Goal: Task Accomplishment & Management: Complete application form

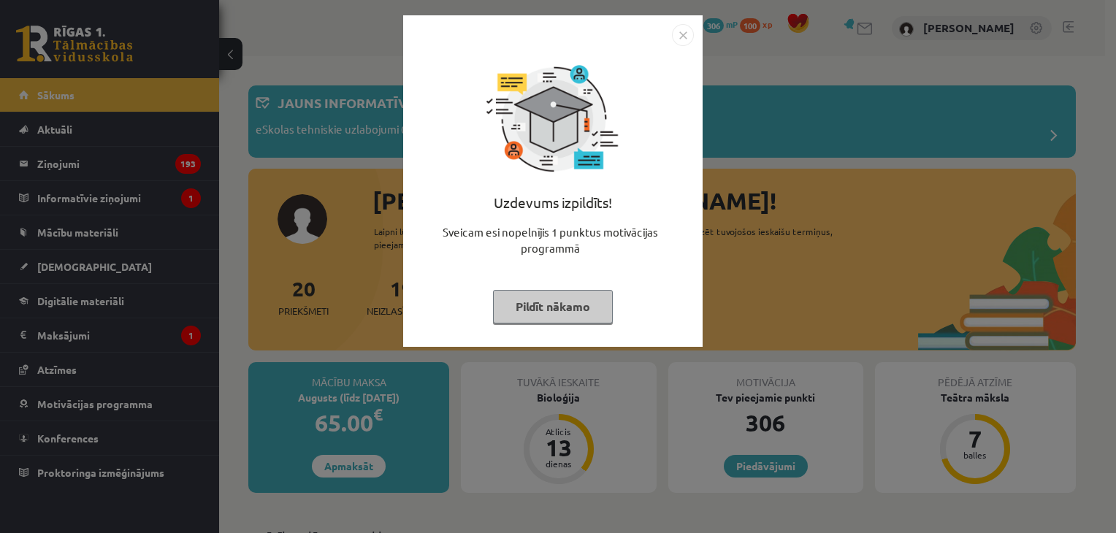
click at [527, 298] on button "Pildīt nākamo" at bounding box center [553, 307] width 120 height 34
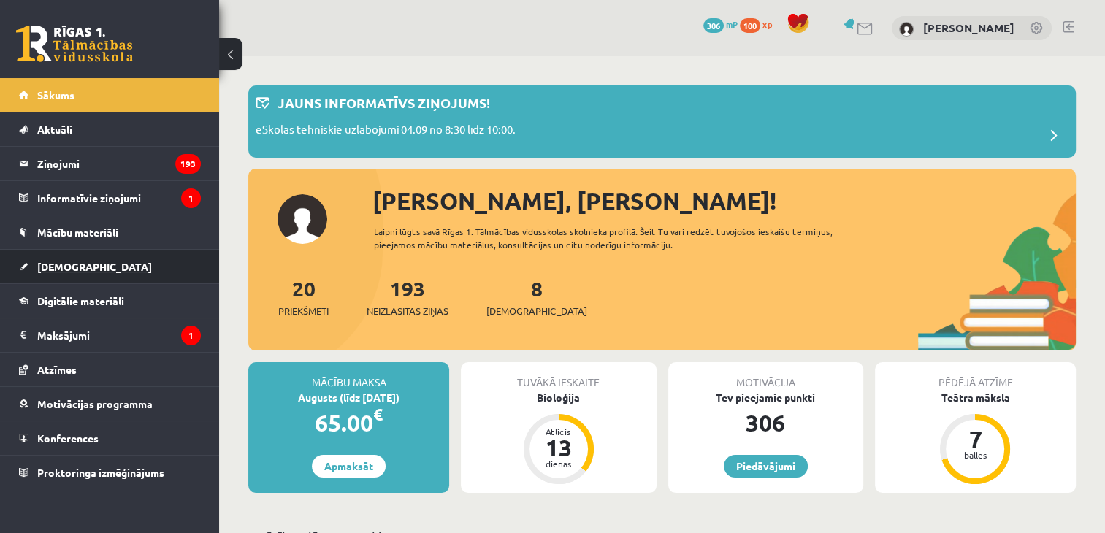
click at [148, 282] on link "[DEMOGRAPHIC_DATA]" at bounding box center [110, 267] width 182 height 34
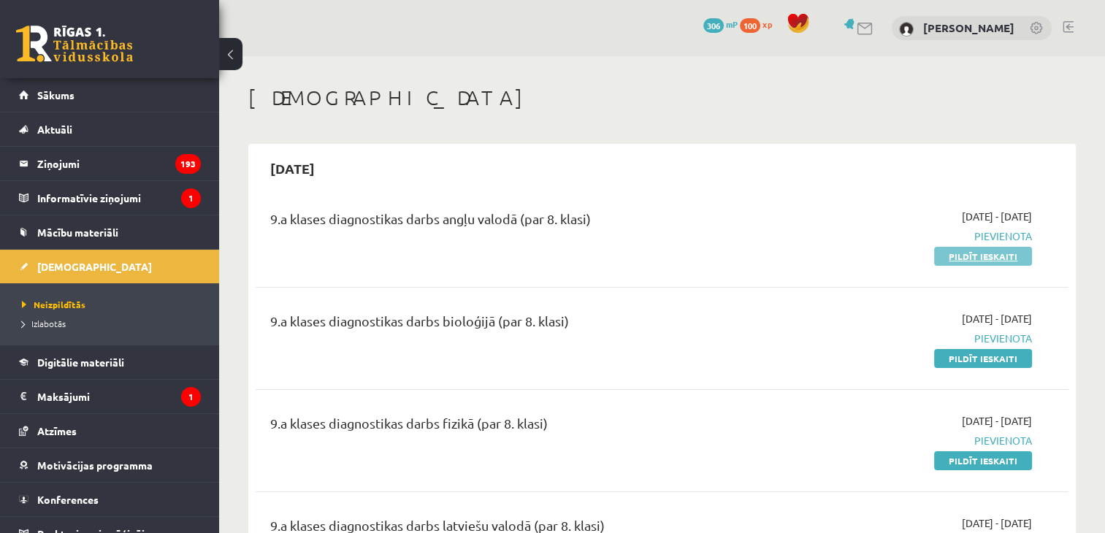
click at [951, 253] on link "Pildīt ieskaiti" at bounding box center [983, 256] width 98 height 19
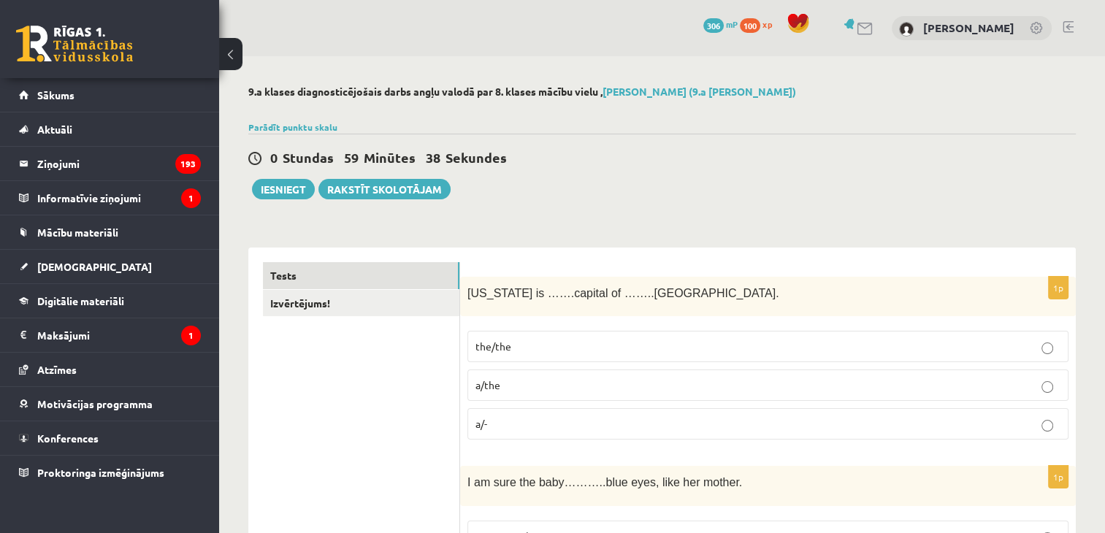
click at [538, 360] on label "the/the" at bounding box center [768, 346] width 601 height 31
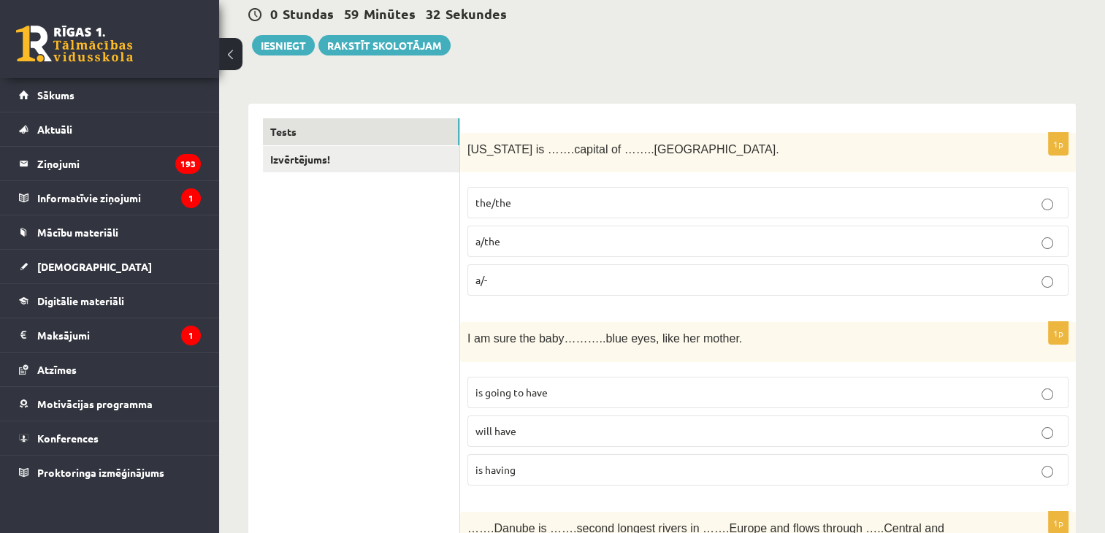
scroll to position [146, 0]
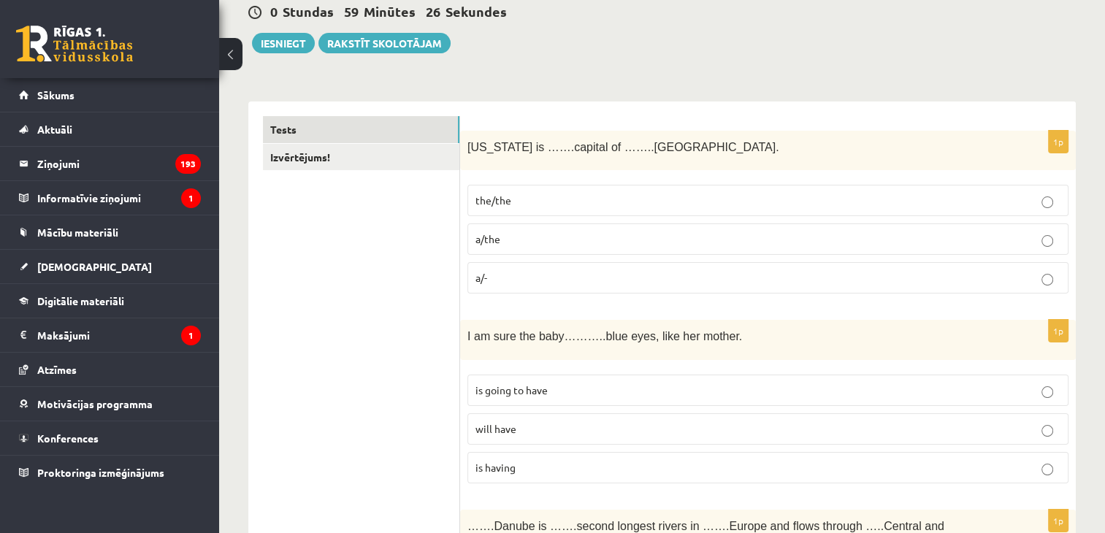
click at [696, 401] on label "is going to have" at bounding box center [768, 390] width 601 height 31
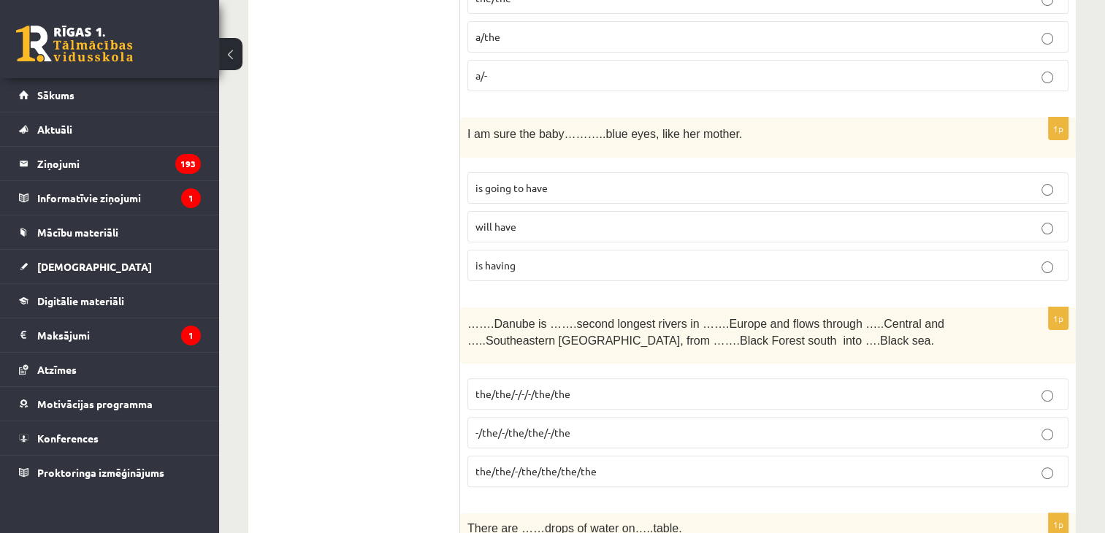
scroll to position [511, 0]
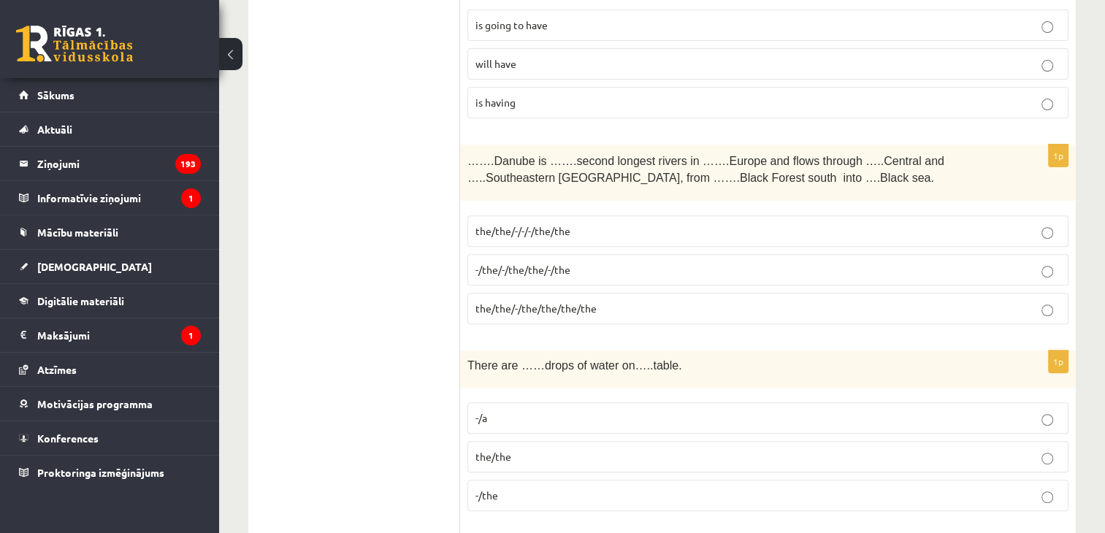
drag, startPoint x: 423, startPoint y: 136, endPoint x: 725, endPoint y: 164, distance: 303.0
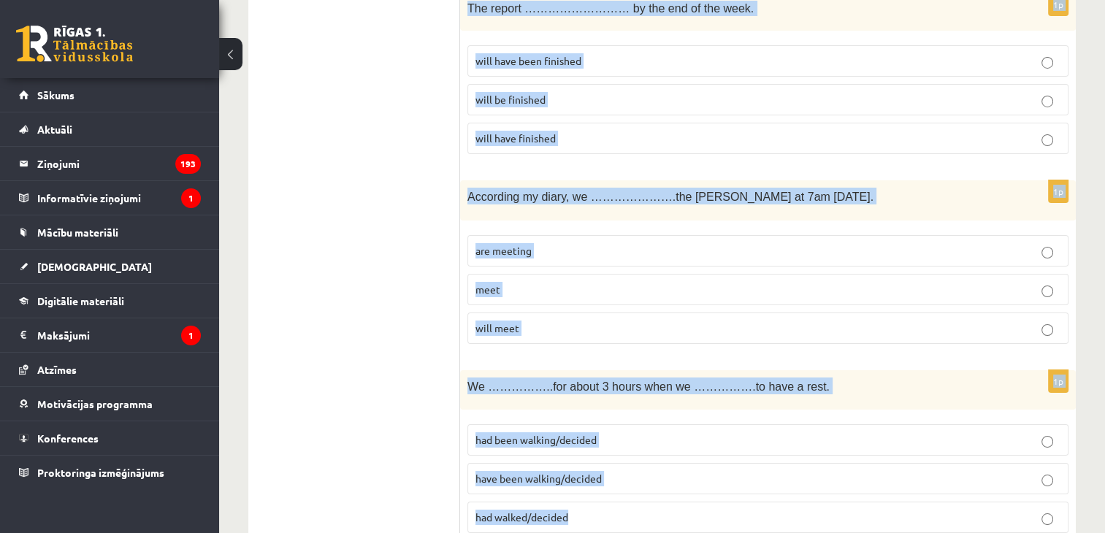
scroll to position [5252, 0]
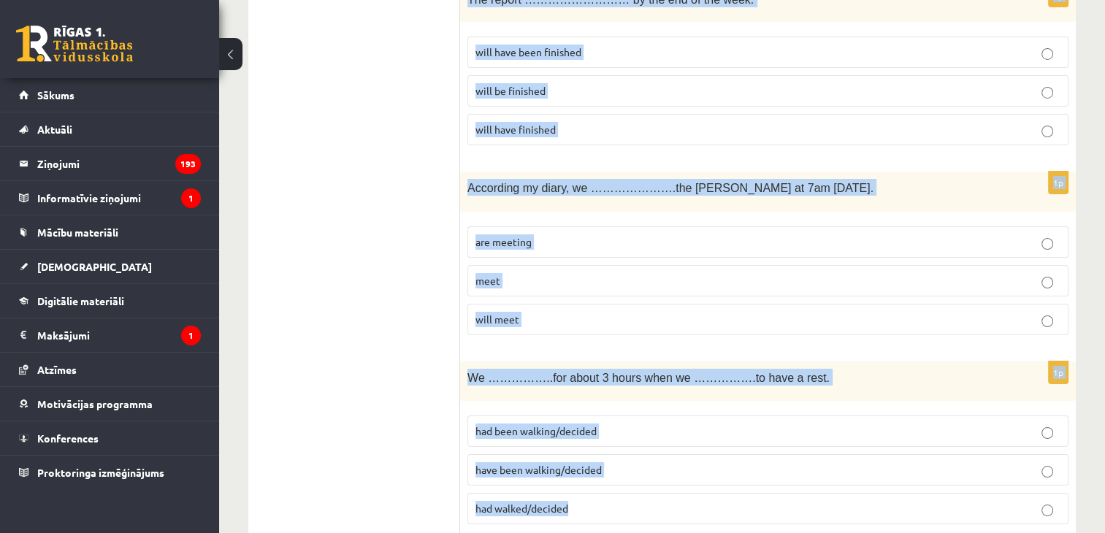
drag, startPoint x: 468, startPoint y: 161, endPoint x: 915, endPoint y: 541, distance: 587.2
copy form "…….Danube is …….second longest rivers in …….Europe and flows through …..Central…"
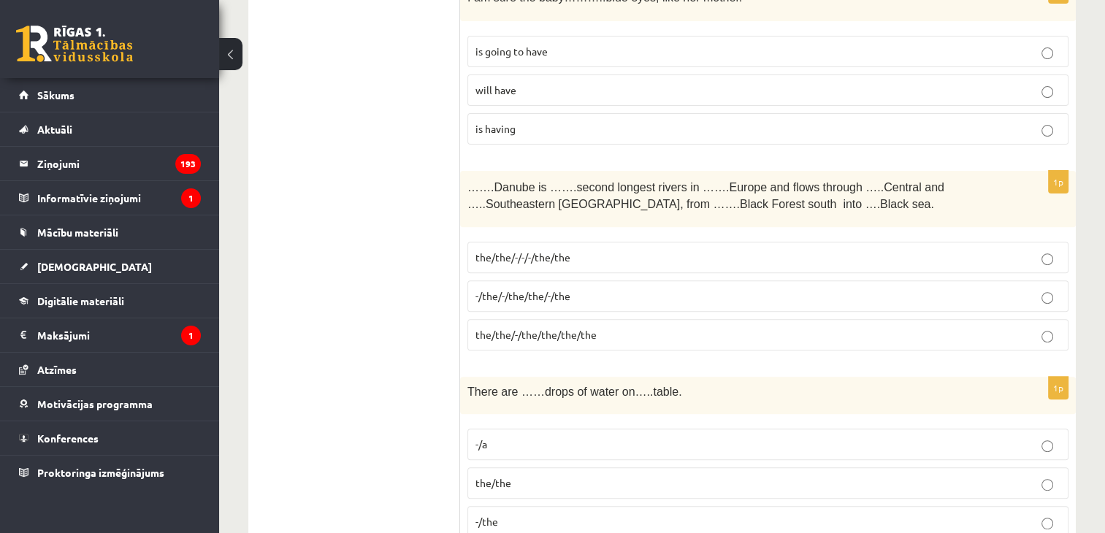
scroll to position [485, 0]
click at [567, 333] on span "the/the/-/the/the/the/the" at bounding box center [536, 334] width 121 height 13
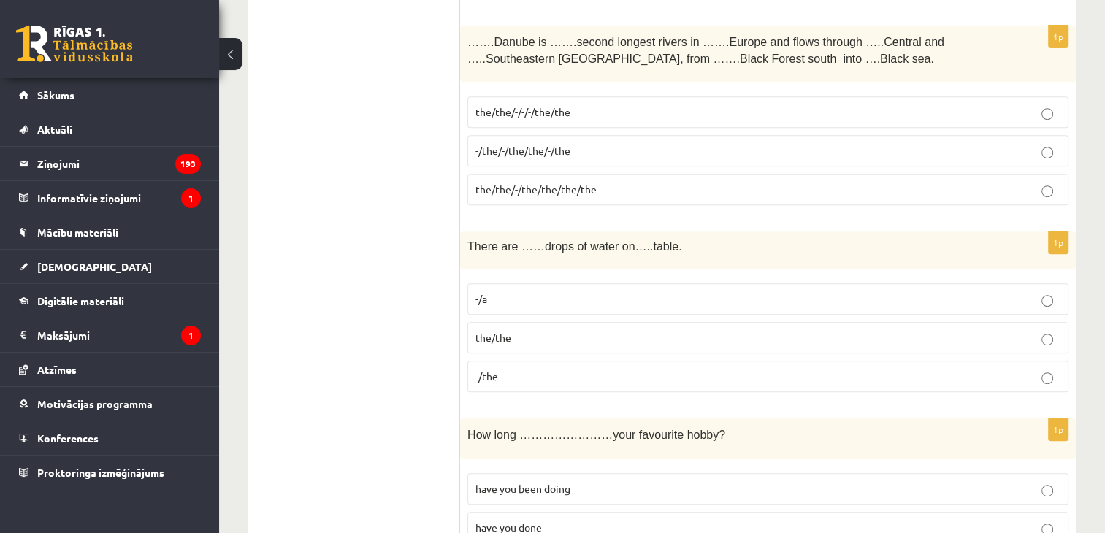
scroll to position [631, 0]
click at [504, 373] on p "-/the" at bounding box center [768, 375] width 585 height 15
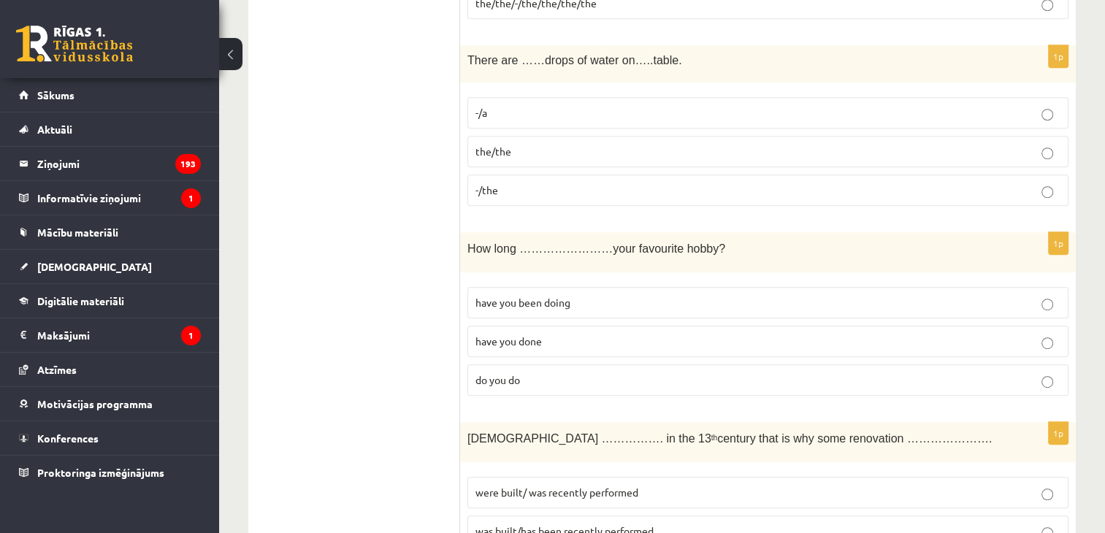
scroll to position [850, 0]
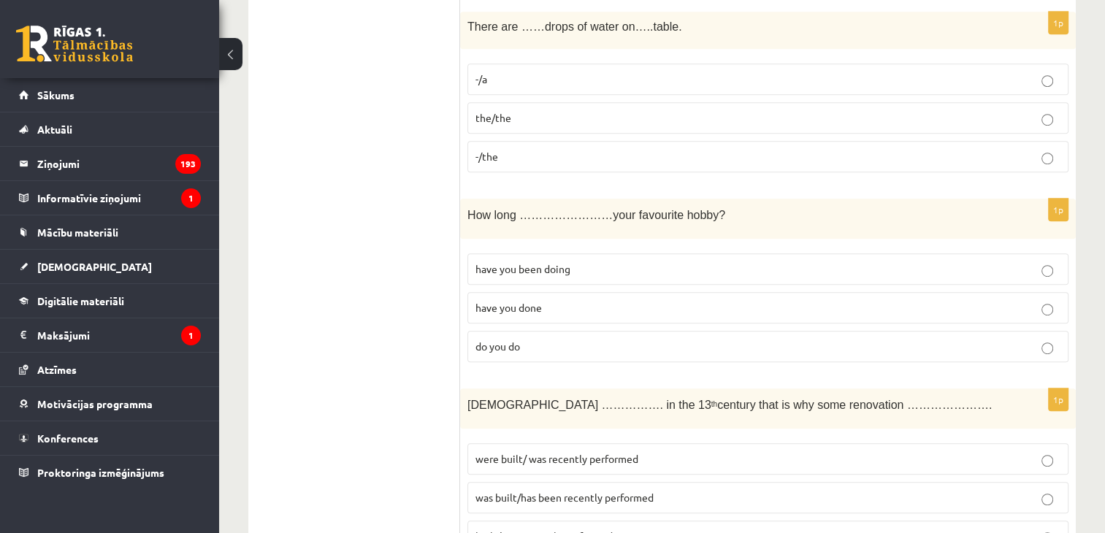
drag, startPoint x: 526, startPoint y: 247, endPoint x: 518, endPoint y: 257, distance: 13.0
click at [520, 254] on fieldset "have you been doing have you done do you do" at bounding box center [768, 306] width 601 height 121
click at [512, 265] on span "have you been doing" at bounding box center [523, 268] width 95 height 13
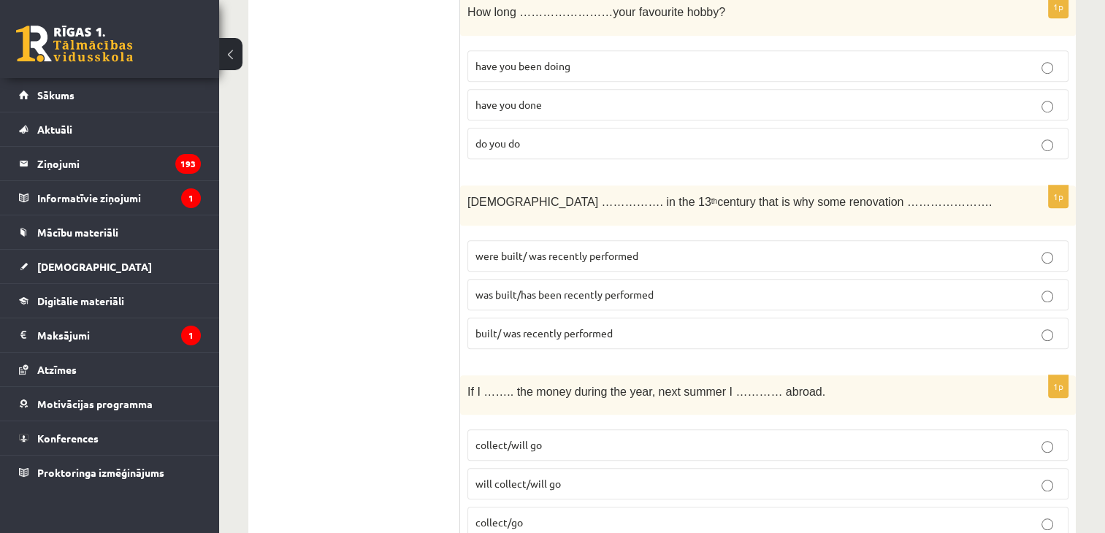
scroll to position [1070, 0]
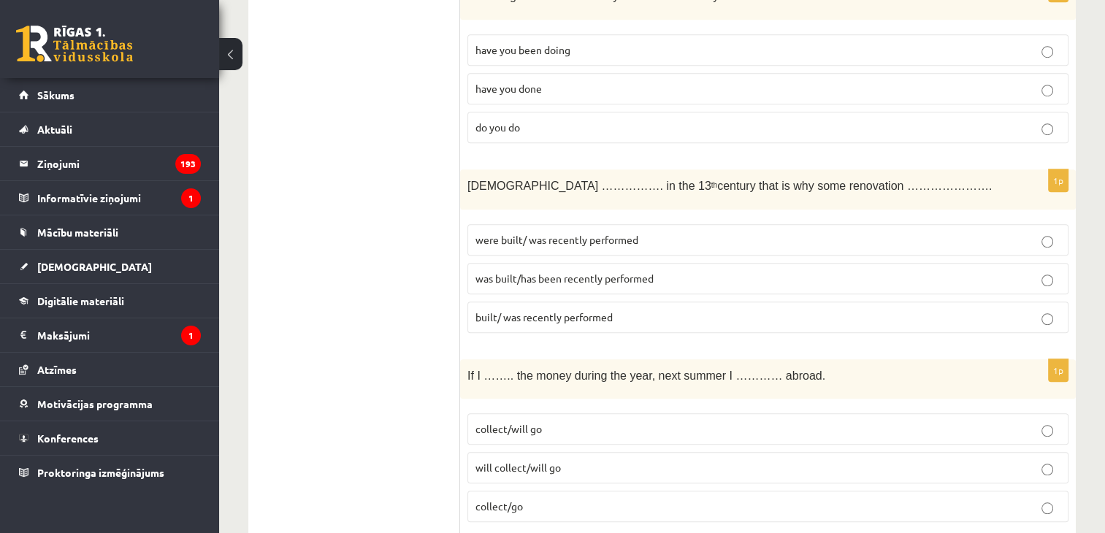
click at [544, 272] on span "was built/has been recently performed" at bounding box center [565, 278] width 178 height 13
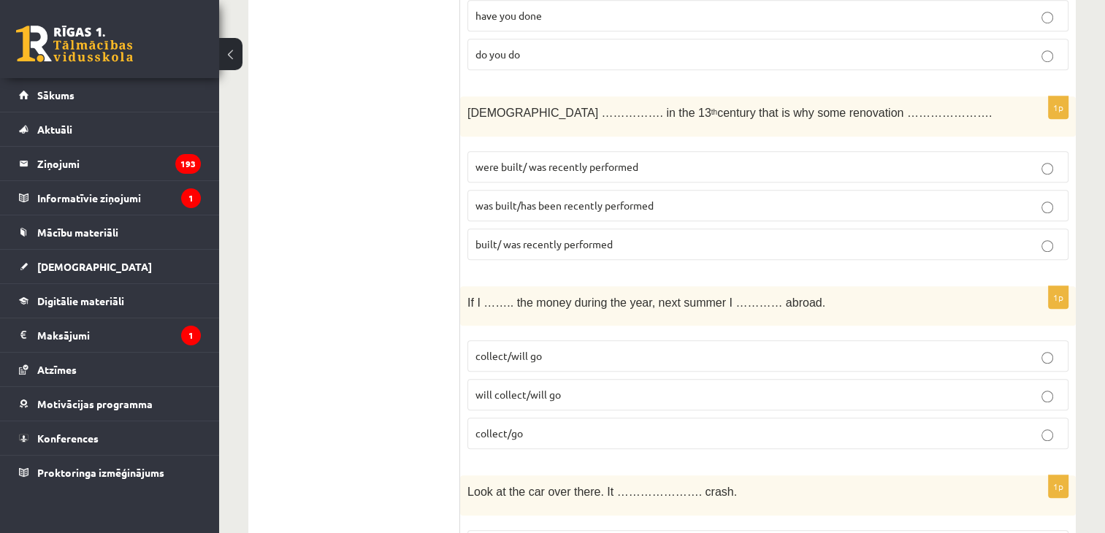
scroll to position [1289, 0]
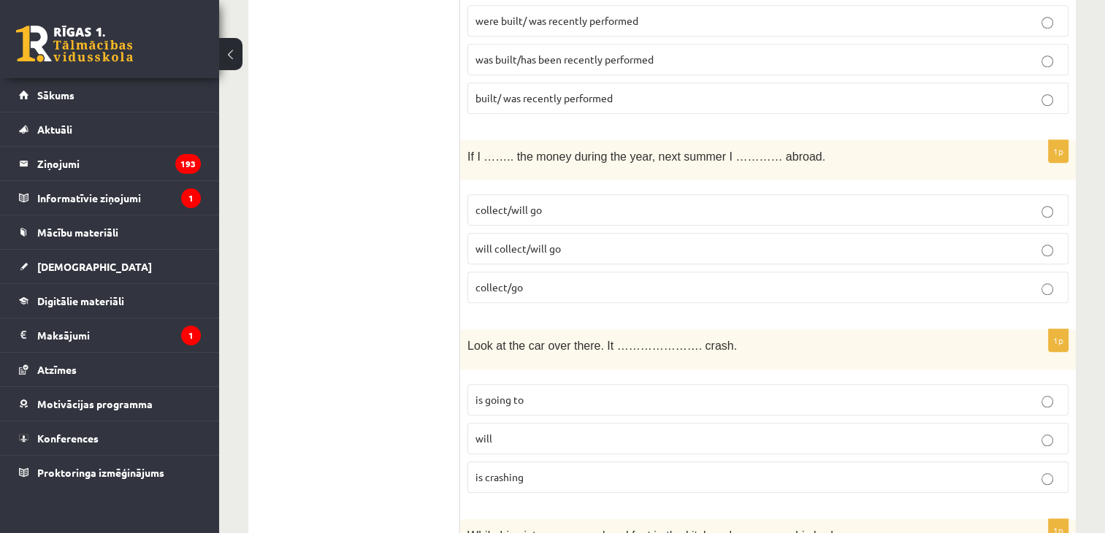
click at [542, 242] on span "will collect/will go" at bounding box center [518, 248] width 85 height 13
click at [534, 194] on label "collect/will go" at bounding box center [768, 209] width 601 height 31
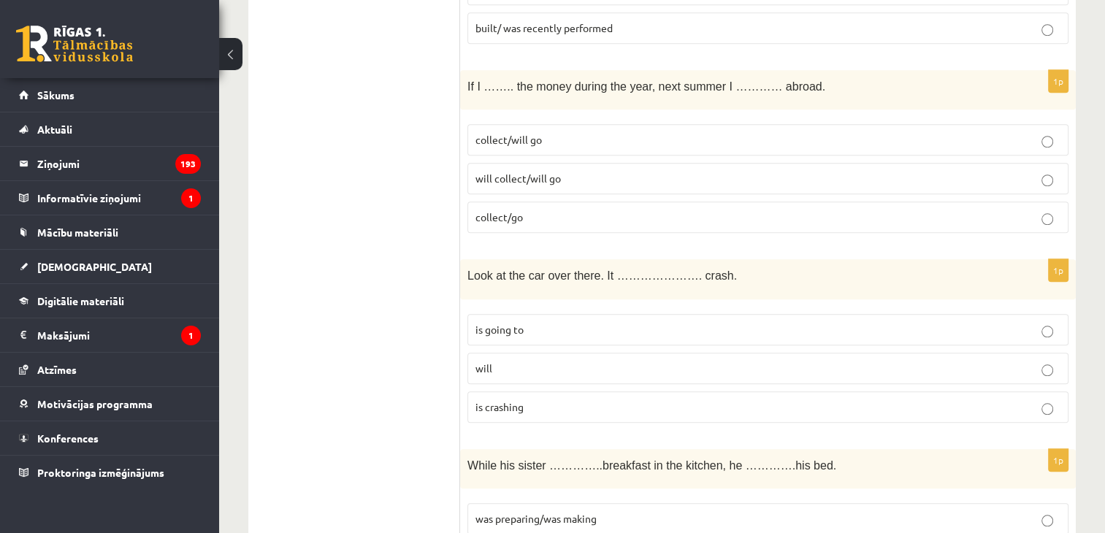
scroll to position [1362, 0]
click at [551, 328] on label "is going to" at bounding box center [768, 326] width 601 height 31
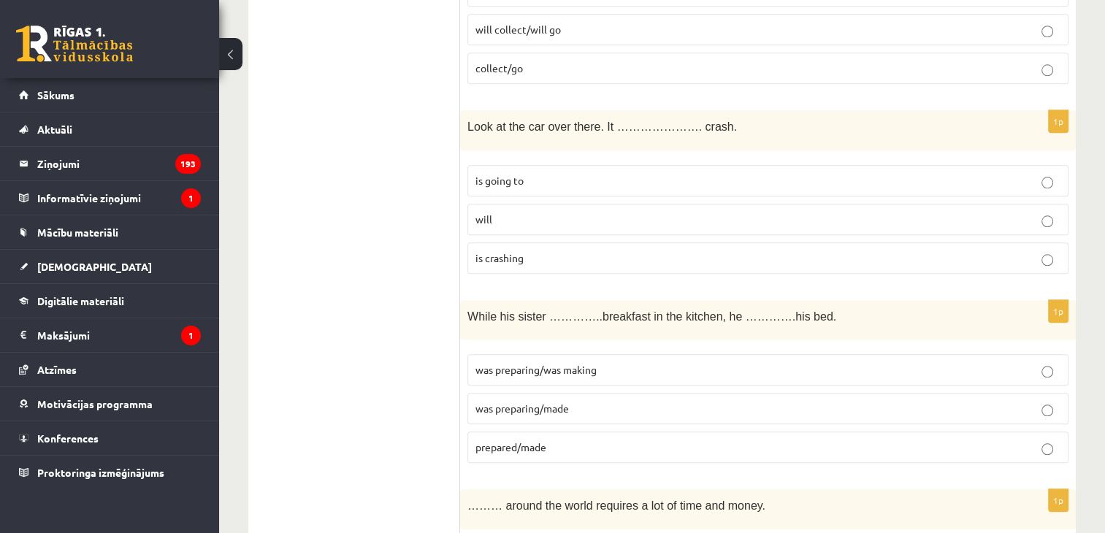
click at [558, 363] on span "was preparing/was making" at bounding box center [536, 369] width 121 height 13
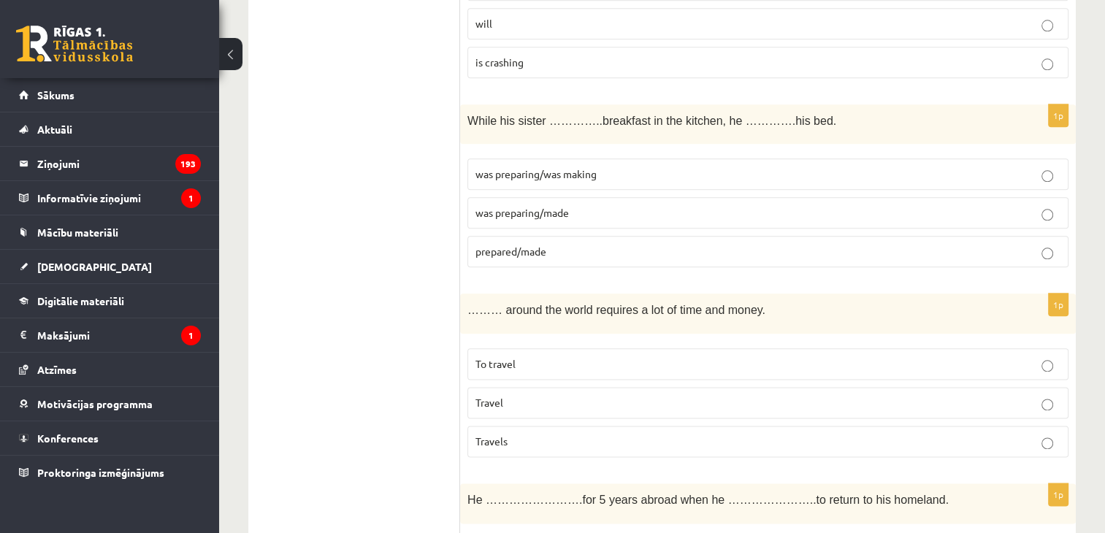
scroll to position [1727, 0]
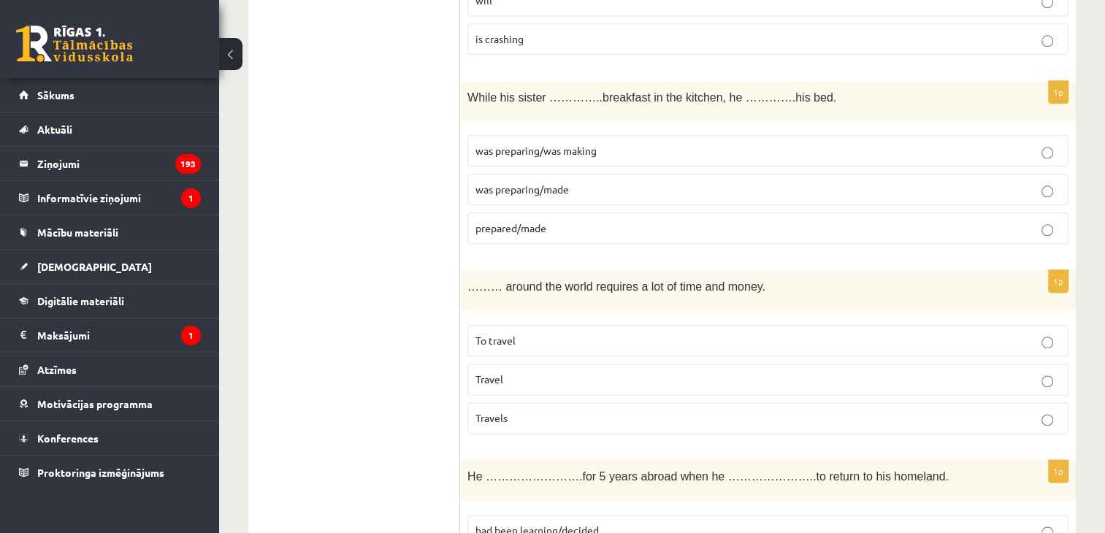
click at [497, 334] on span "To travel" at bounding box center [496, 340] width 40 height 13
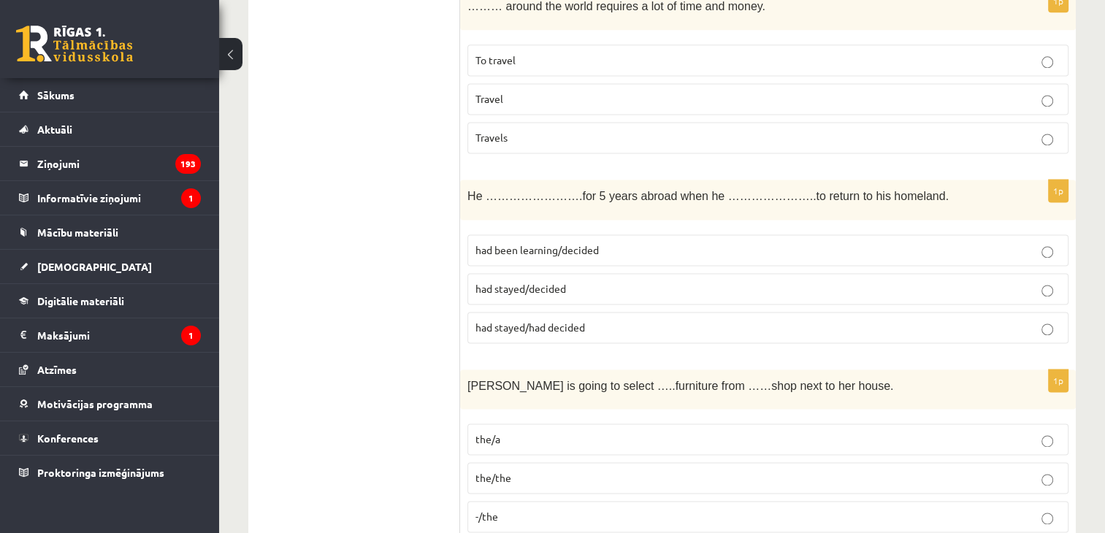
scroll to position [2092, 0]
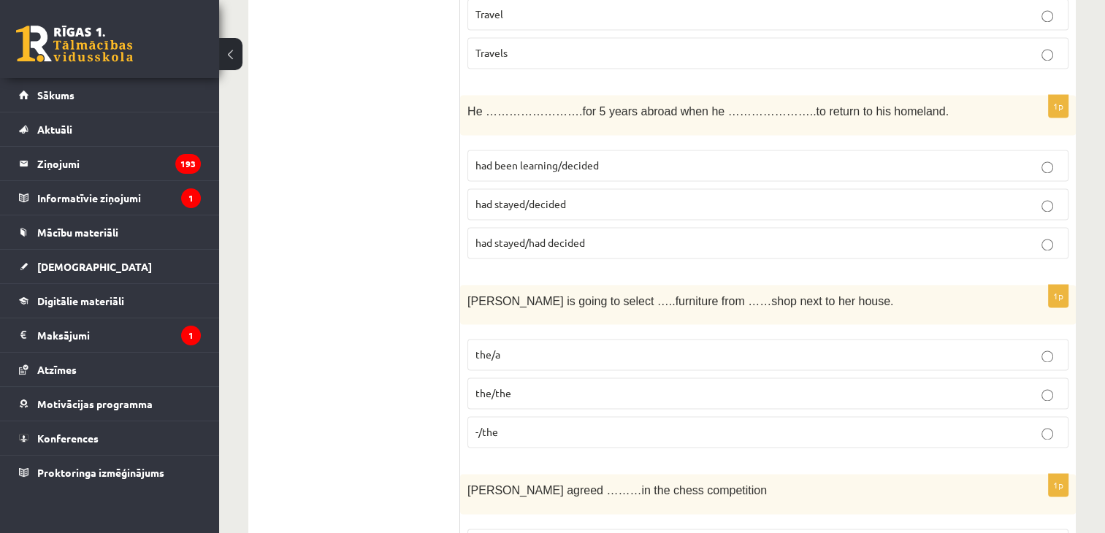
click at [509, 197] on span "had stayed/decided" at bounding box center [521, 203] width 91 height 13
click at [516, 388] on p "the/the" at bounding box center [768, 393] width 585 height 15
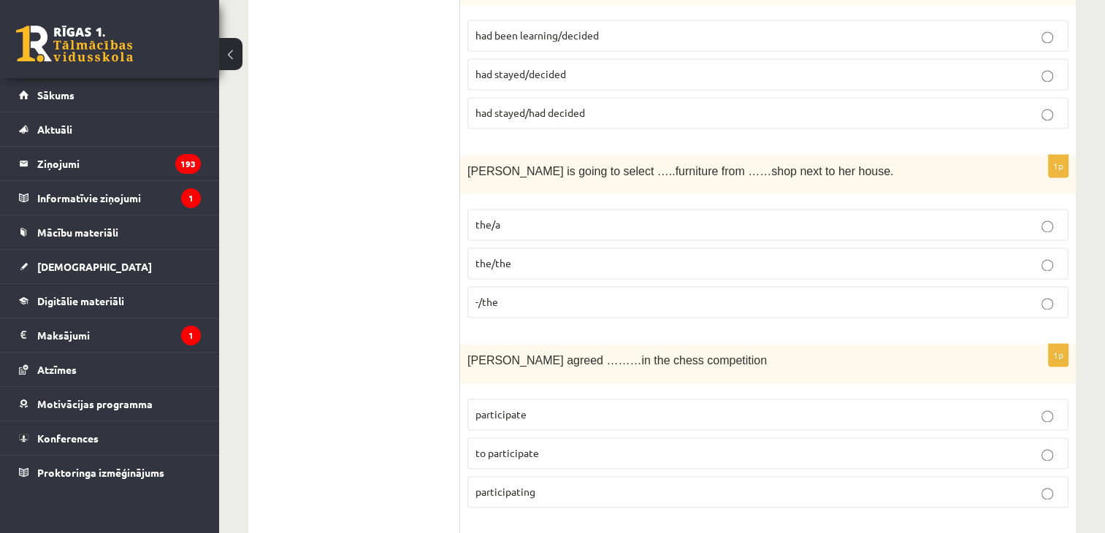
scroll to position [2312, 0]
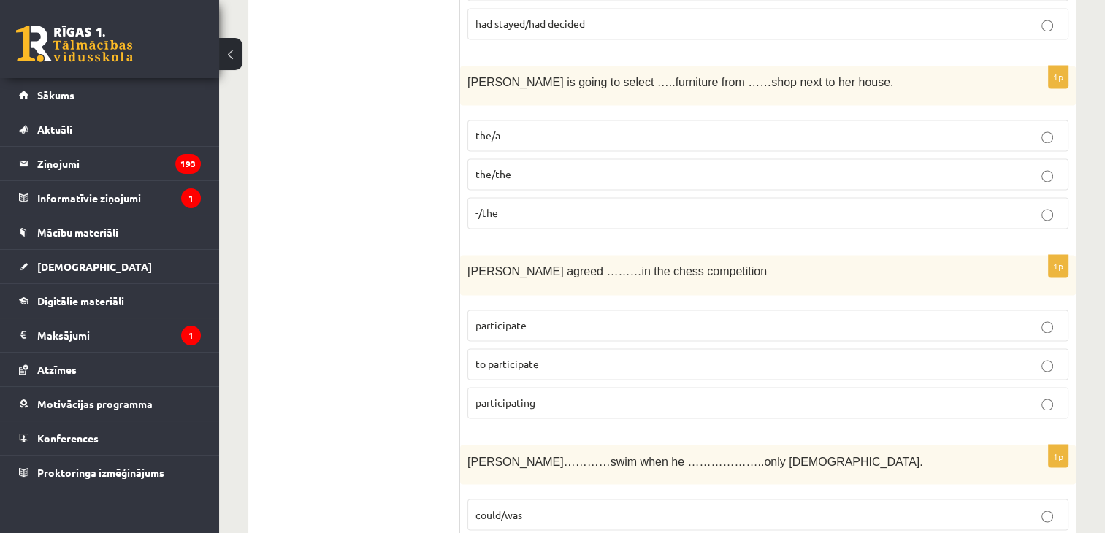
click at [555, 360] on label "to participate" at bounding box center [768, 363] width 601 height 31
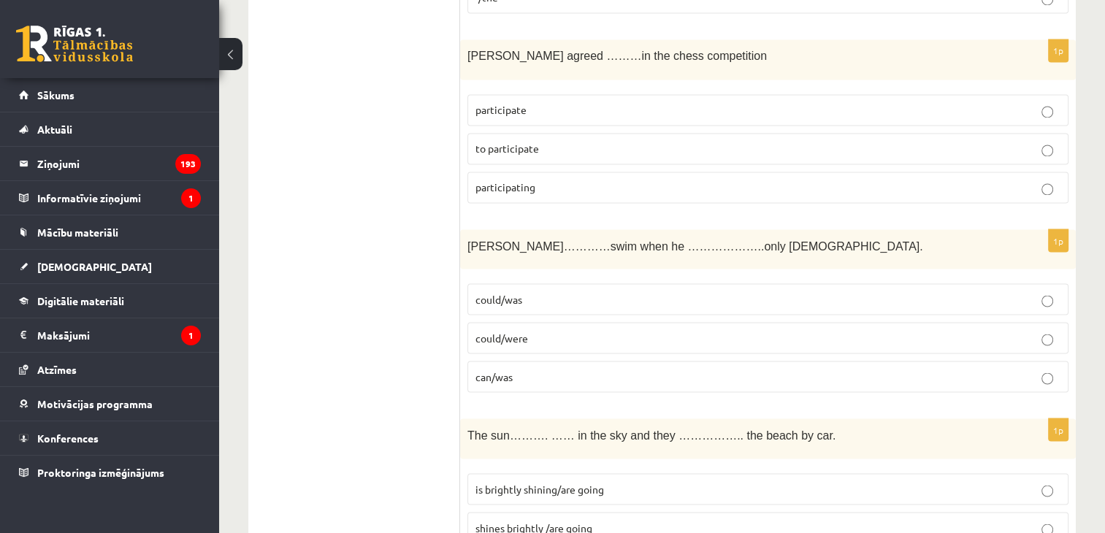
scroll to position [2531, 0]
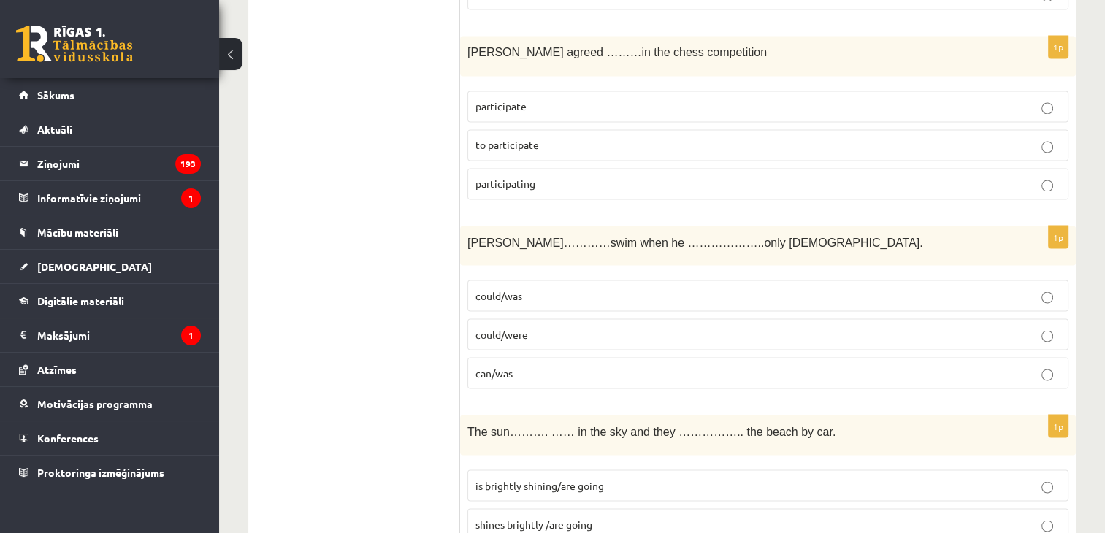
click at [523, 288] on p "could/was" at bounding box center [768, 295] width 585 height 15
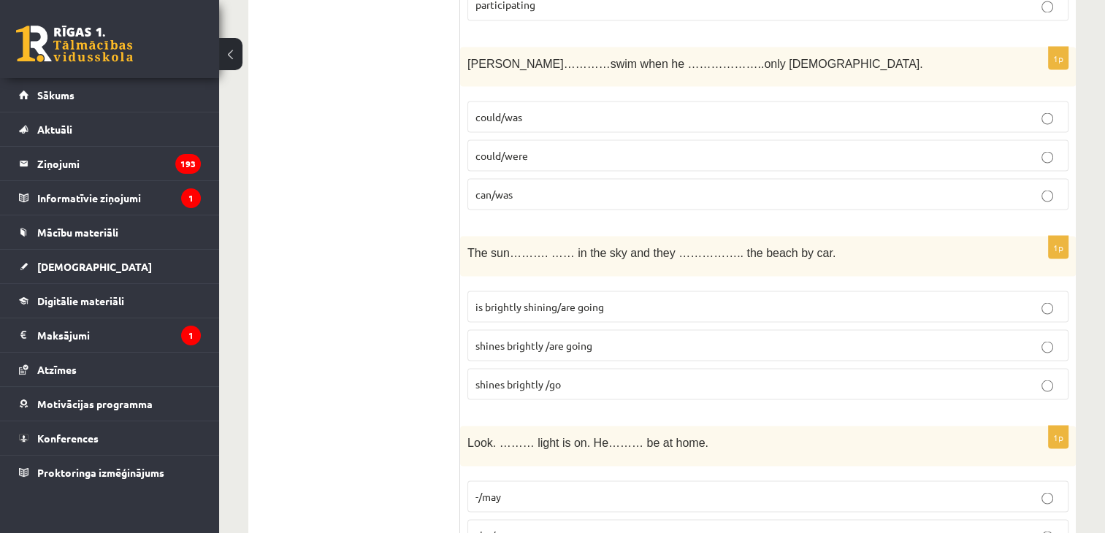
scroll to position [2750, 0]
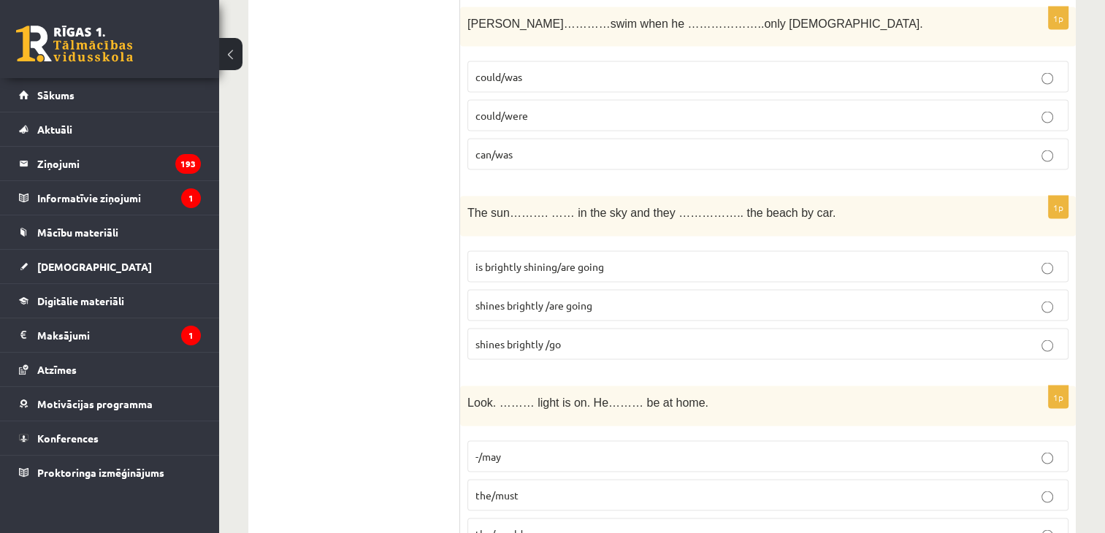
click at [514, 298] on span "shines brightly /are going" at bounding box center [534, 304] width 117 height 13
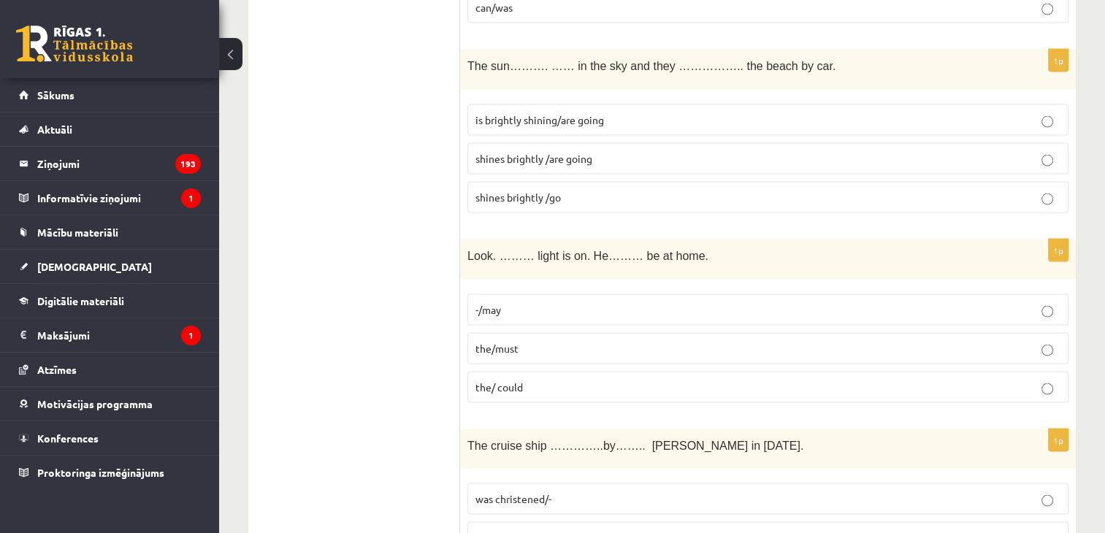
click at [511, 380] on p "the/ could" at bounding box center [768, 387] width 585 height 15
click at [502, 342] on span "the/must" at bounding box center [497, 348] width 43 height 13
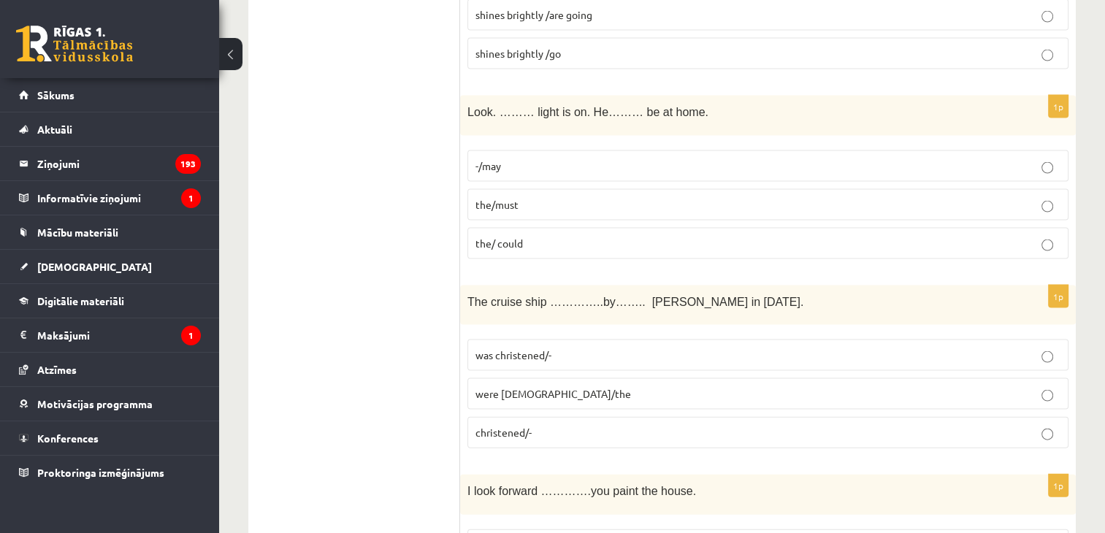
scroll to position [3042, 0]
click at [587, 346] on p "was christened/-" at bounding box center [768, 353] width 585 height 15
click at [576, 384] on p "were christened/the" at bounding box center [768, 391] width 585 height 15
click at [581, 346] on p "was christened/-" at bounding box center [768, 353] width 585 height 15
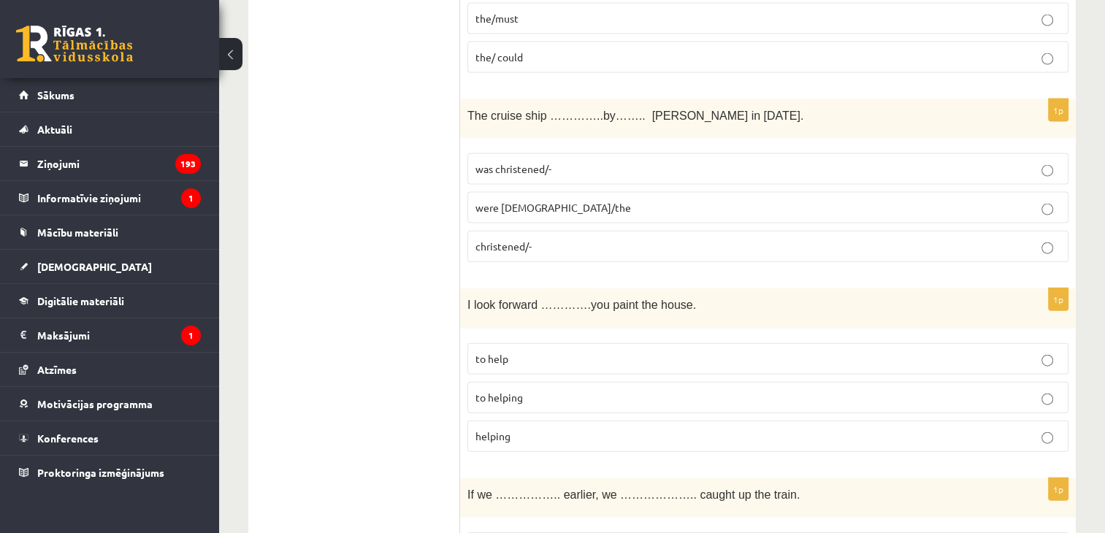
scroll to position [3261, 0]
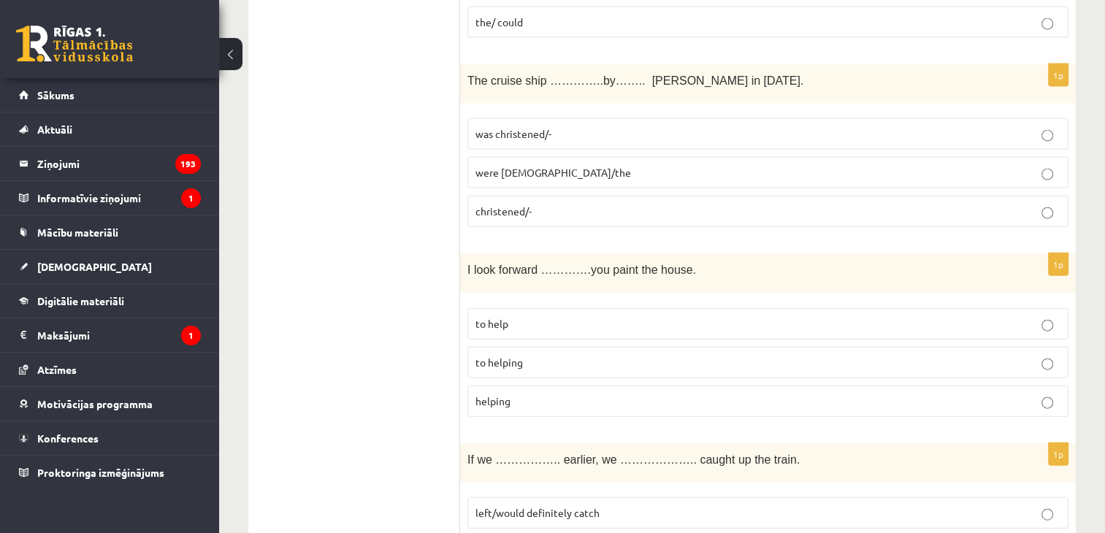
click at [526, 355] on p "to helping" at bounding box center [768, 362] width 585 height 15
click at [516, 395] on label "helping" at bounding box center [768, 401] width 601 height 31
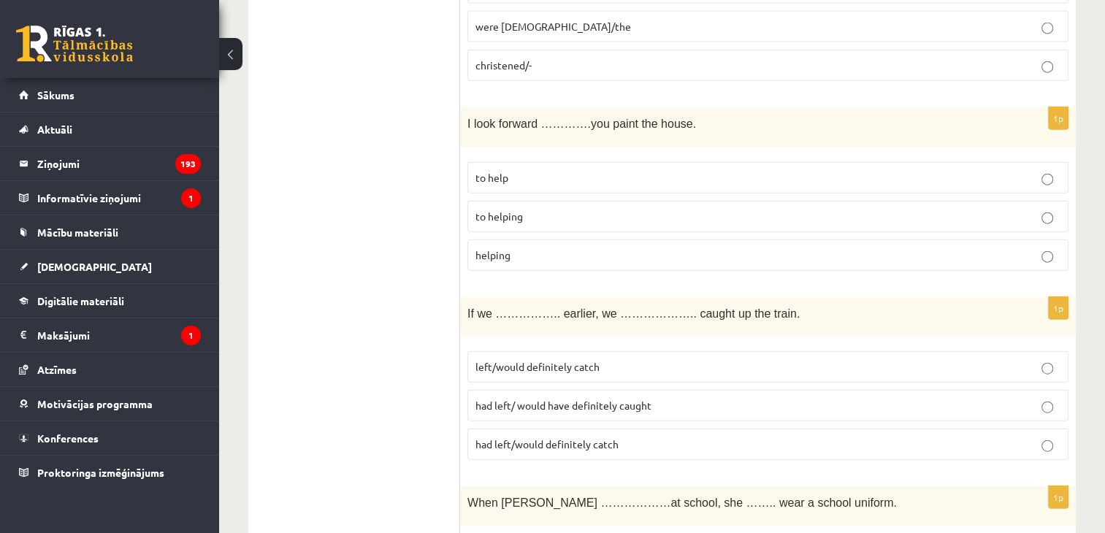
scroll to position [3481, 0]
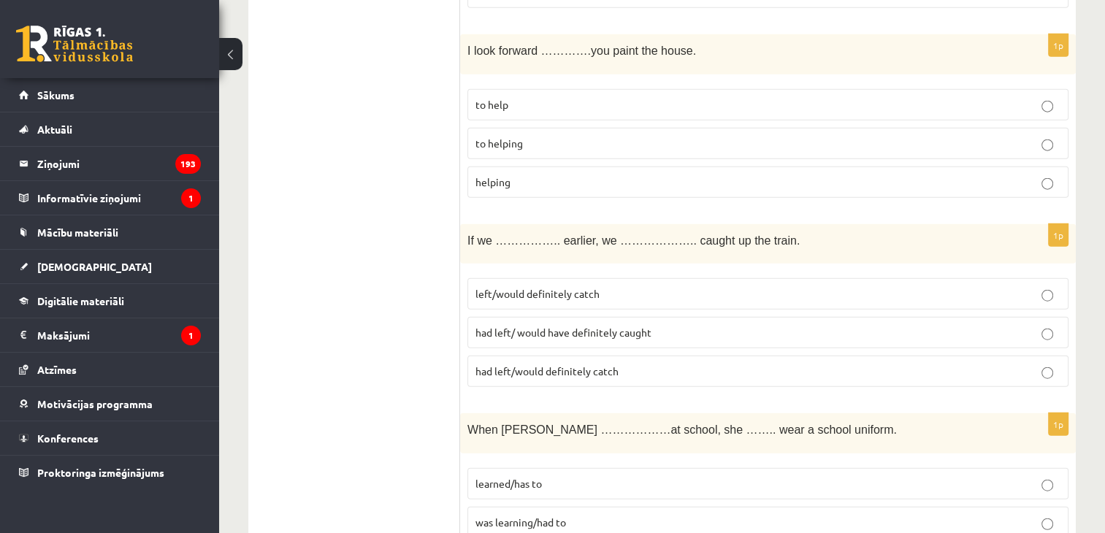
click at [615, 326] on span "had left/ would have definitely caught" at bounding box center [564, 332] width 176 height 13
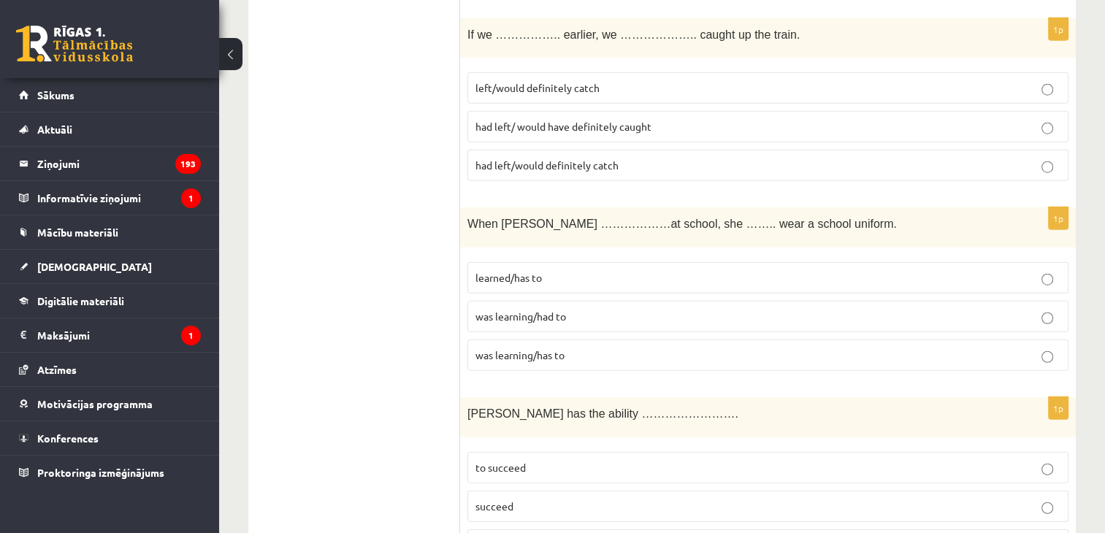
scroll to position [3773, 0]
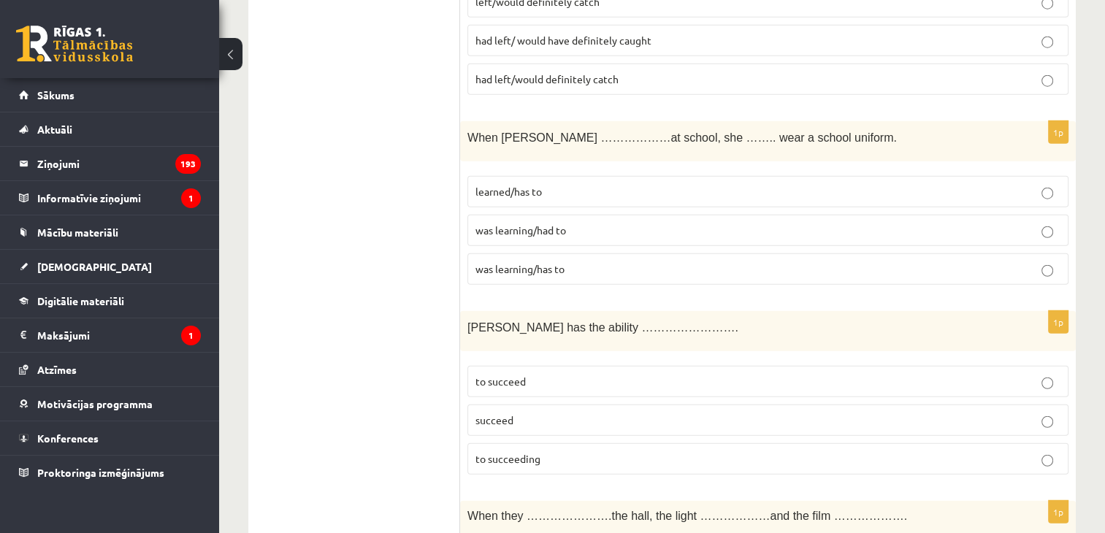
click at [527, 223] on p "was learning/had to" at bounding box center [768, 230] width 585 height 15
click at [550, 374] on p "to succeed" at bounding box center [768, 381] width 585 height 15
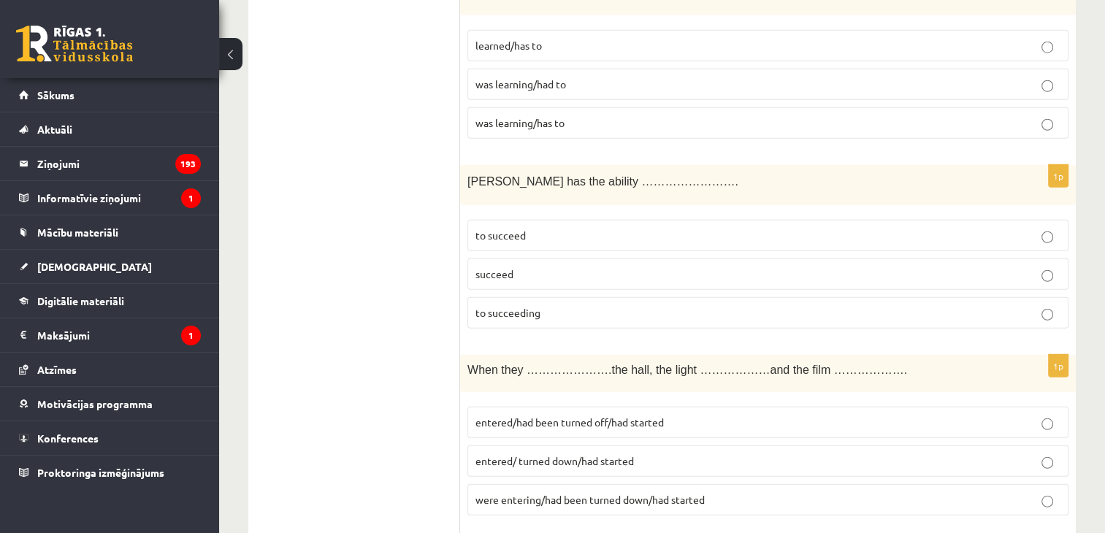
scroll to position [3992, 0]
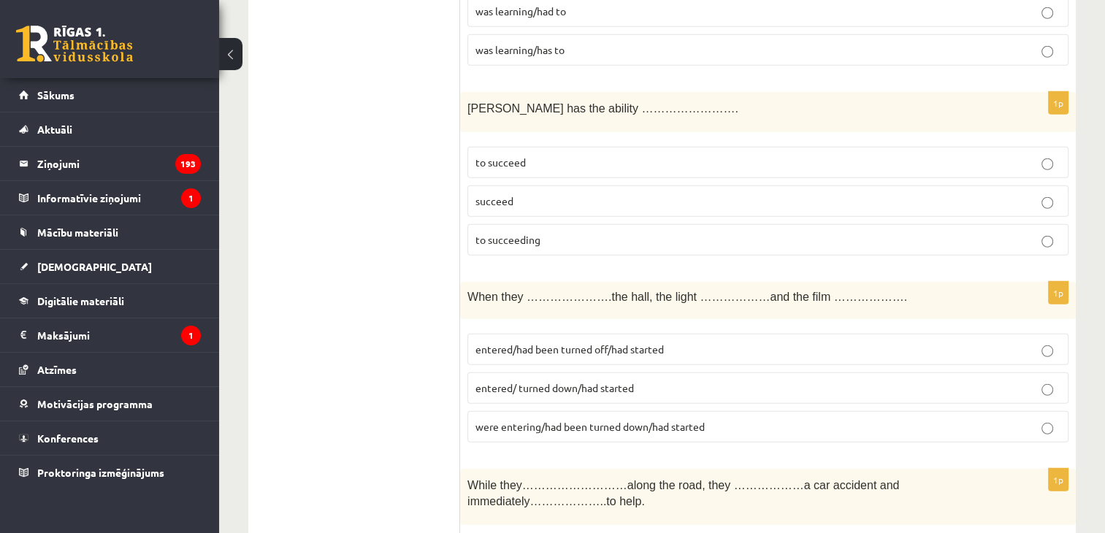
click at [516, 343] on span "entered/had been turned off/had started" at bounding box center [570, 349] width 188 height 13
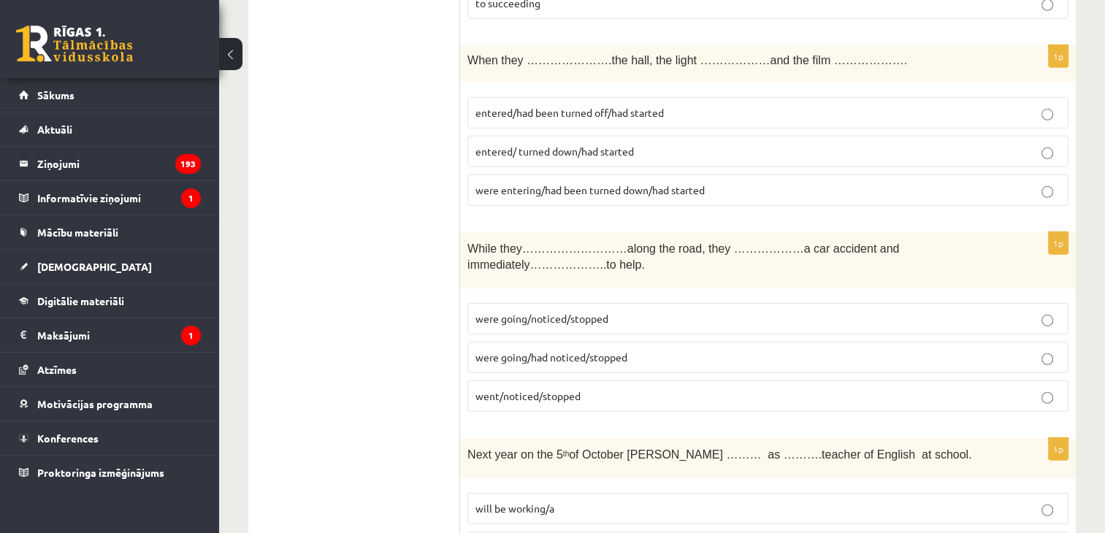
click at [514, 342] on label "were going/had noticed/stopped" at bounding box center [768, 357] width 601 height 31
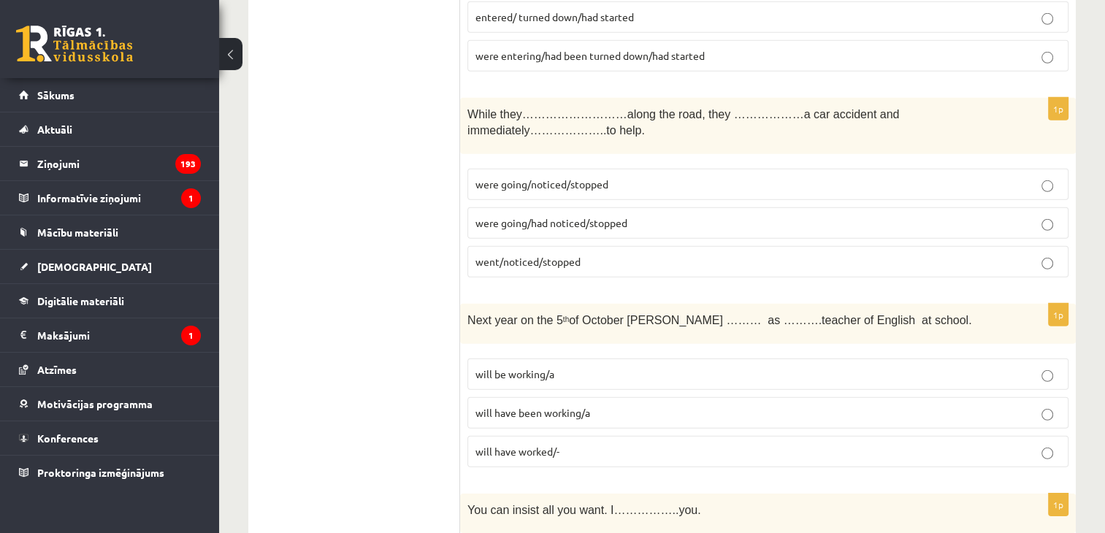
scroll to position [4448, 0]
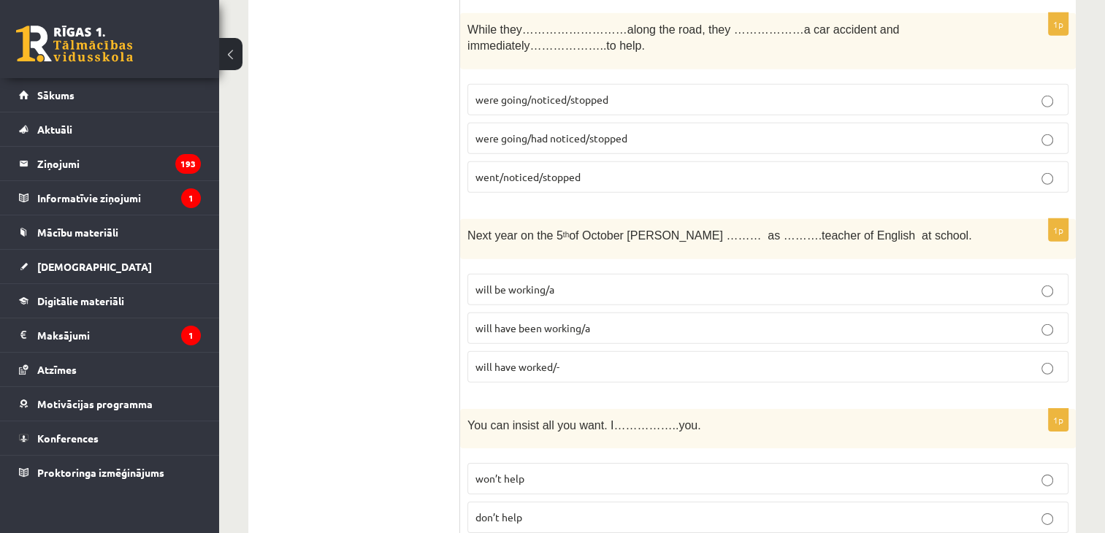
click at [520, 351] on label "will have worked/-" at bounding box center [768, 366] width 601 height 31
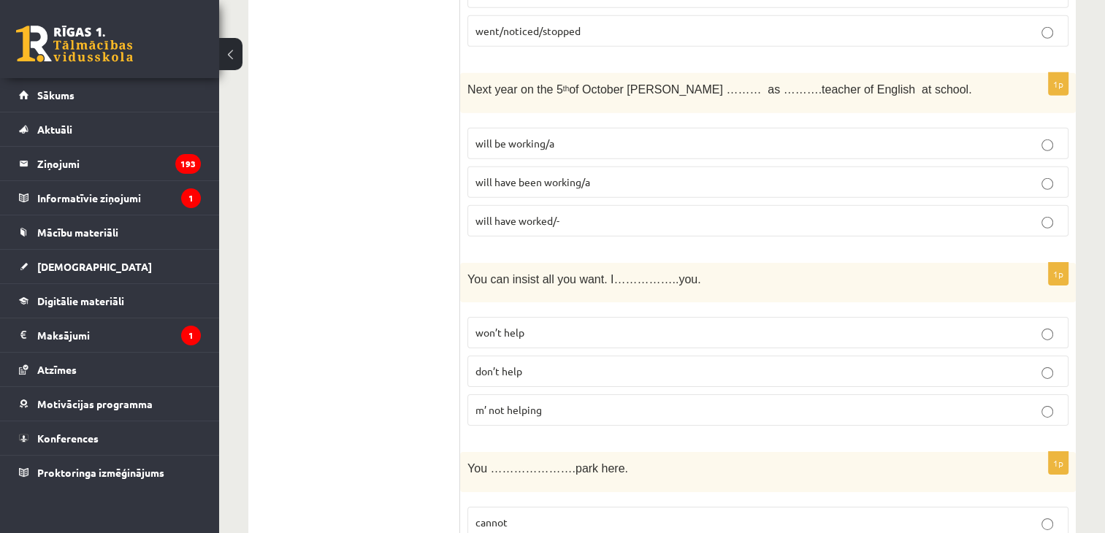
click at [519, 310] on fieldset "won’t help don’t help m’ not helping" at bounding box center [768, 370] width 601 height 121
click at [522, 326] on span "won’t help" at bounding box center [500, 332] width 49 height 13
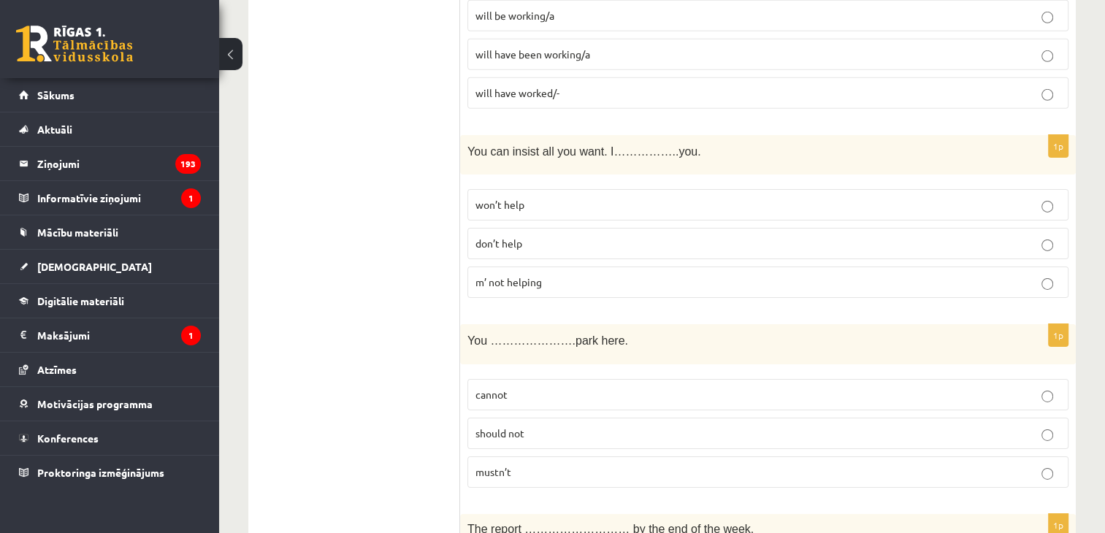
scroll to position [4813, 0]
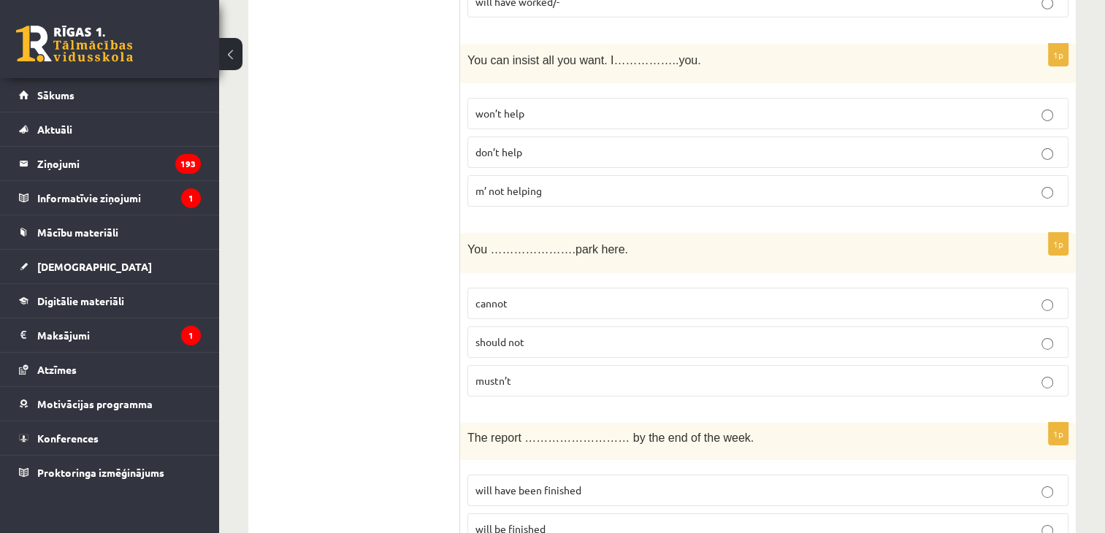
click at [520, 296] on p "cannot" at bounding box center [768, 303] width 585 height 15
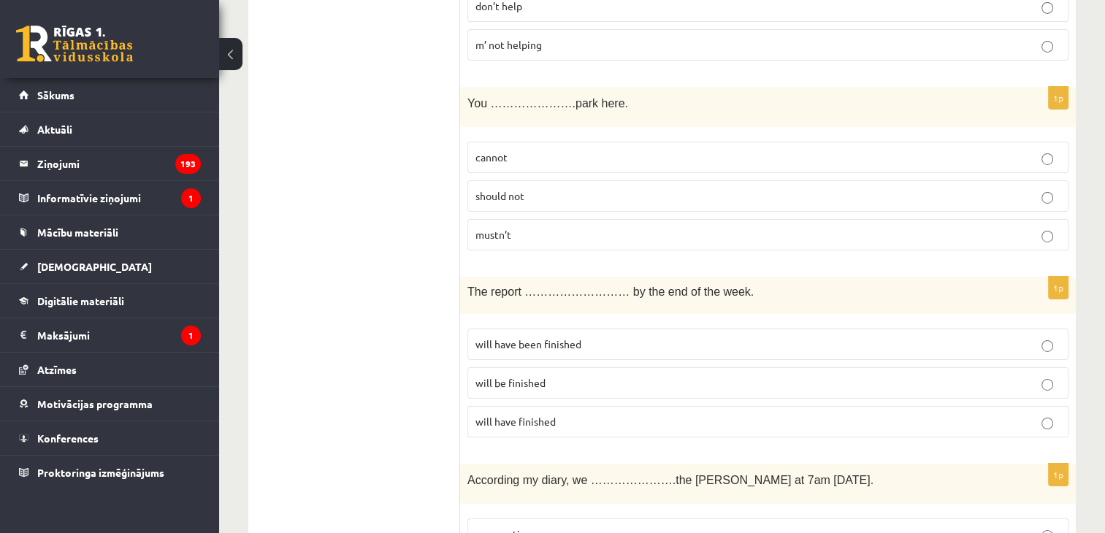
click at [513, 338] on span "will have been finished" at bounding box center [529, 344] width 106 height 13
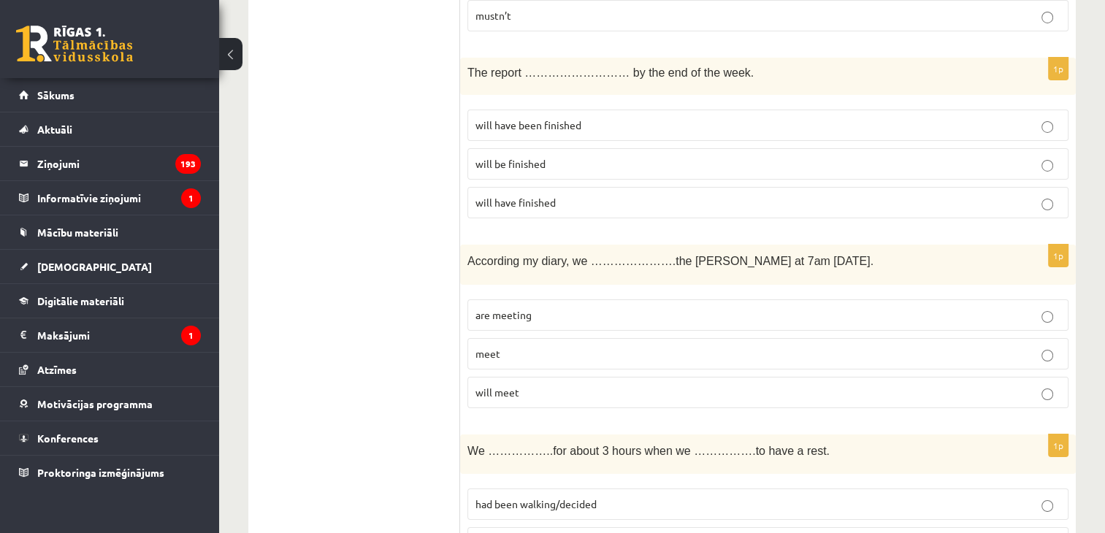
click at [513, 346] on p "meet" at bounding box center [768, 353] width 585 height 15
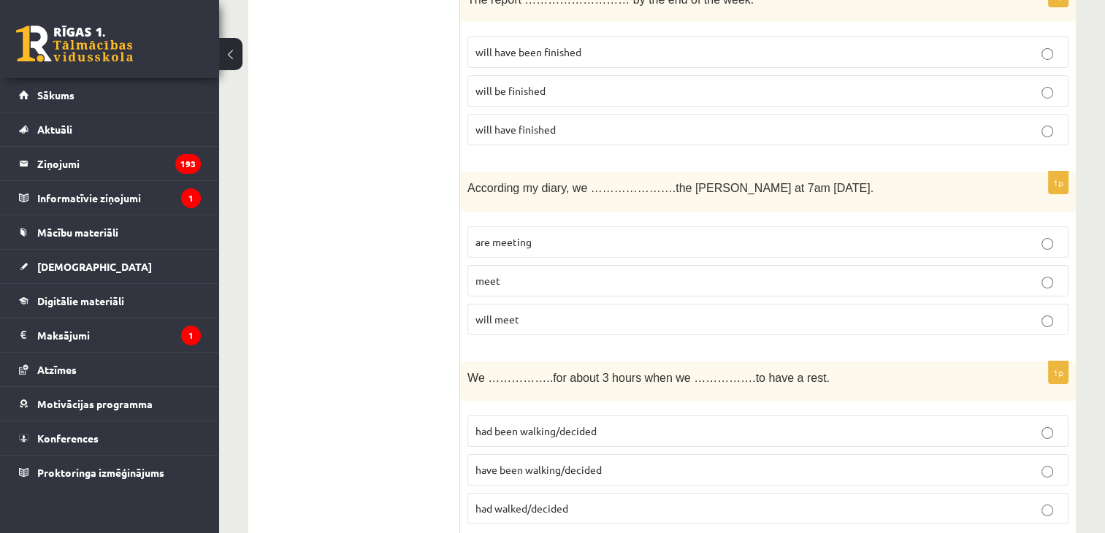
drag, startPoint x: 486, startPoint y: 457, endPoint x: 484, endPoint y: 449, distance: 7.6
click at [485, 502] on span "had walked/decided" at bounding box center [522, 508] width 93 height 13
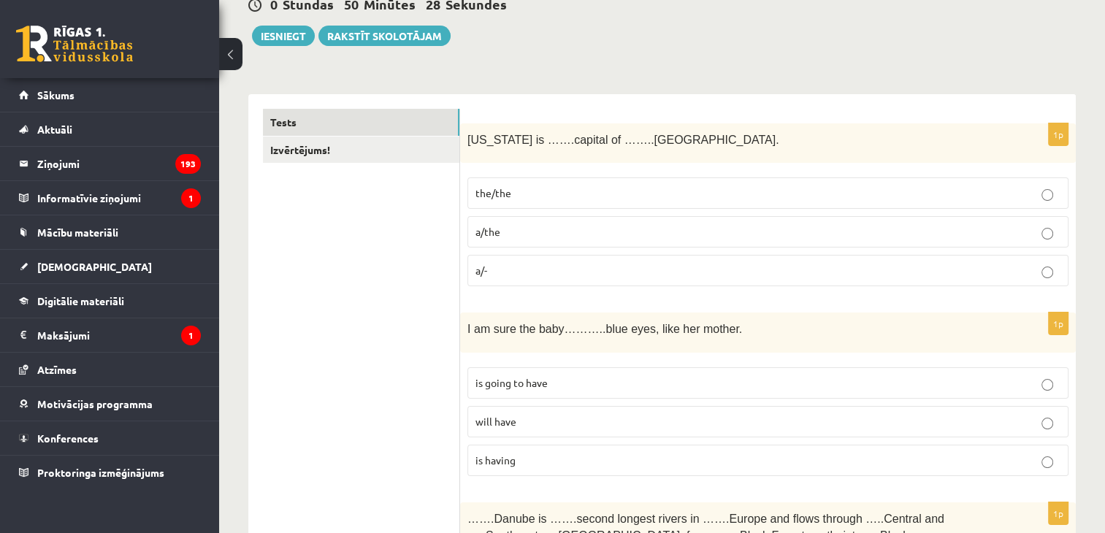
scroll to position [0, 0]
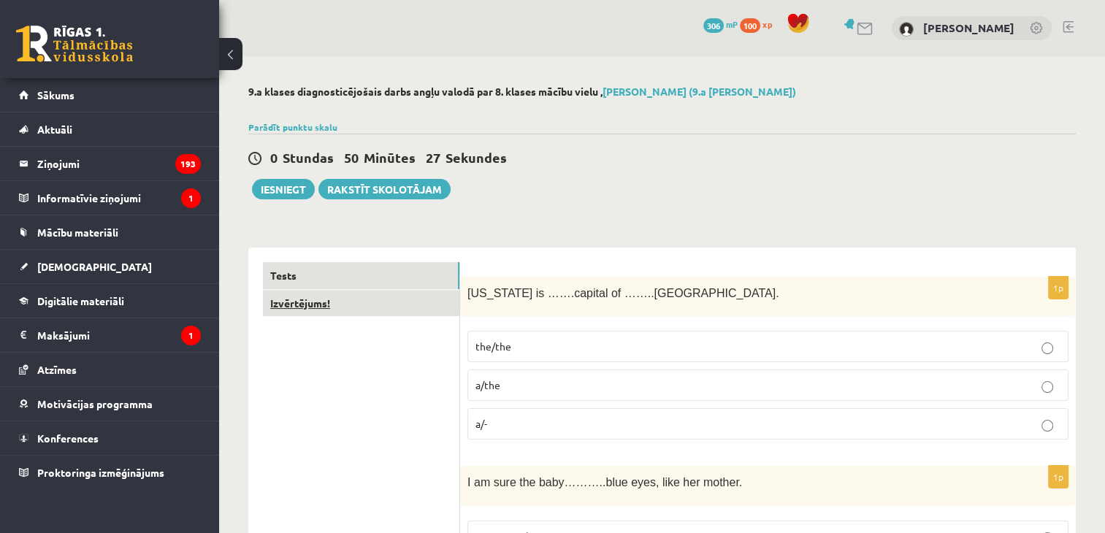
drag, startPoint x: 316, startPoint y: 321, endPoint x: 320, endPoint y: 305, distance: 16.0
click at [320, 305] on link "Izvērtējums!" at bounding box center [361, 303] width 197 height 27
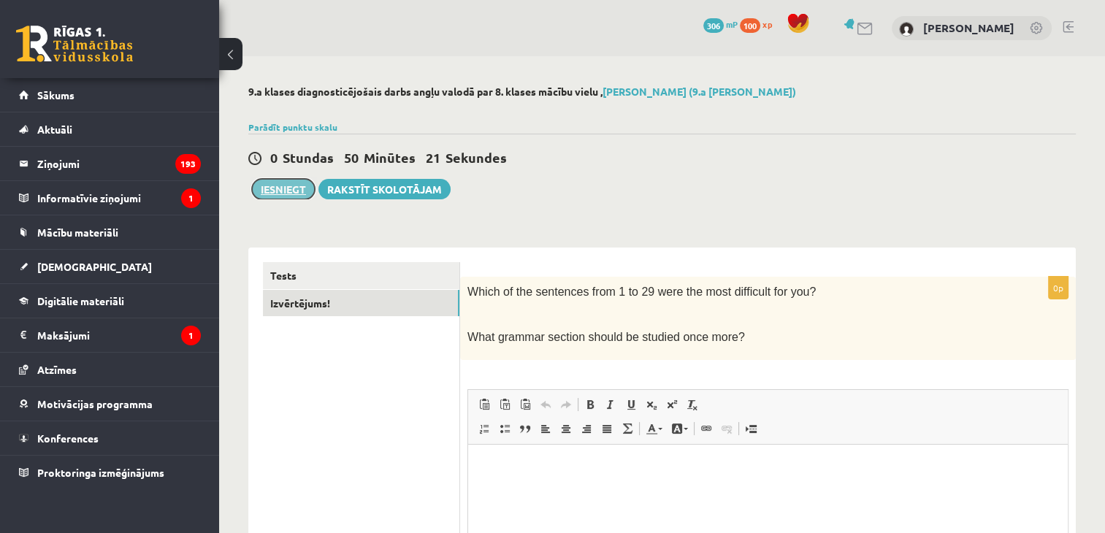
click at [281, 197] on button "Iesniegt" at bounding box center [283, 189] width 63 height 20
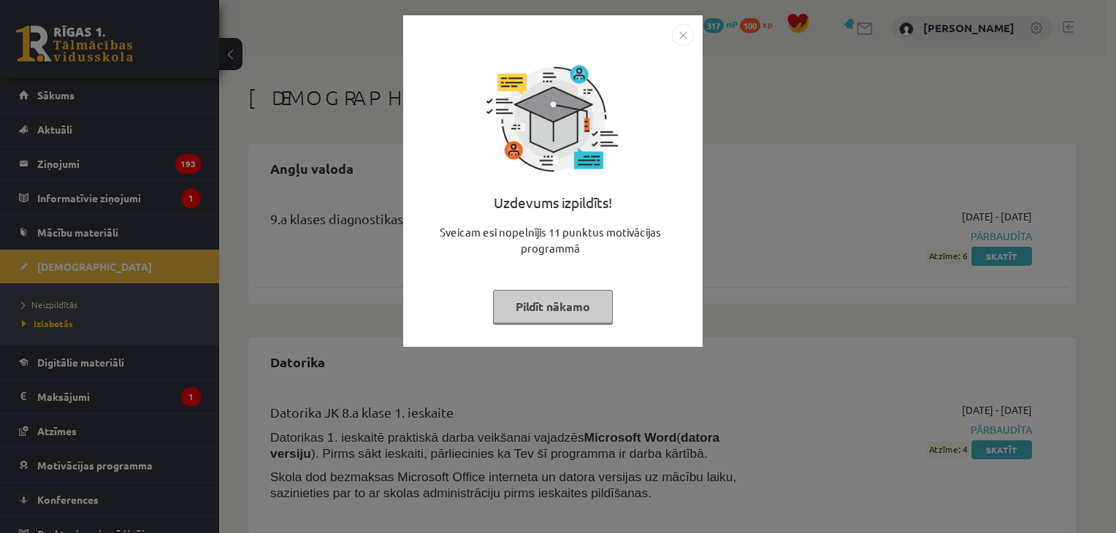
click at [569, 311] on button "Pildīt nākamo" at bounding box center [553, 307] width 120 height 34
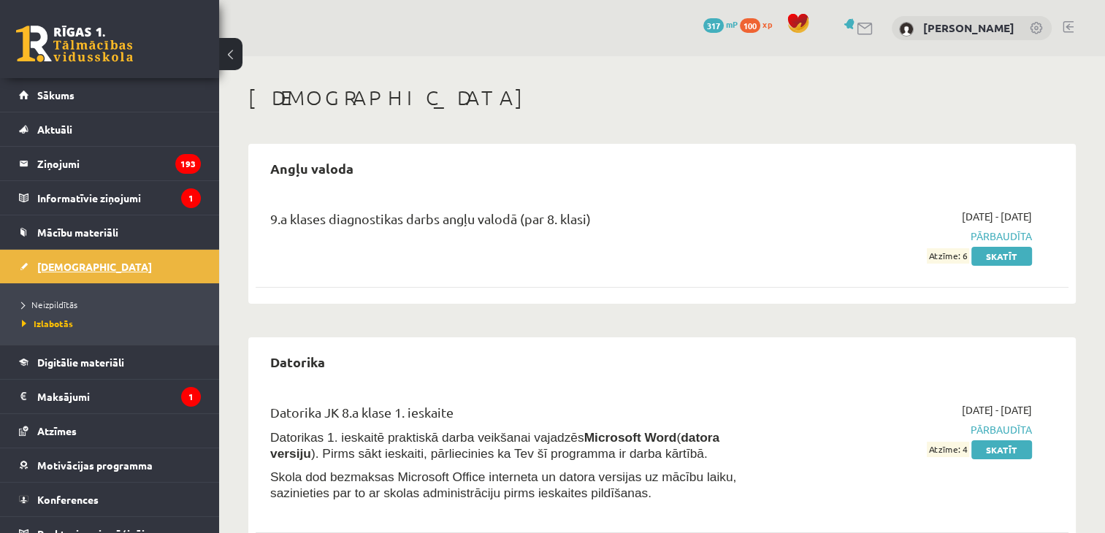
click at [141, 262] on link "[DEMOGRAPHIC_DATA]" at bounding box center [110, 267] width 182 height 34
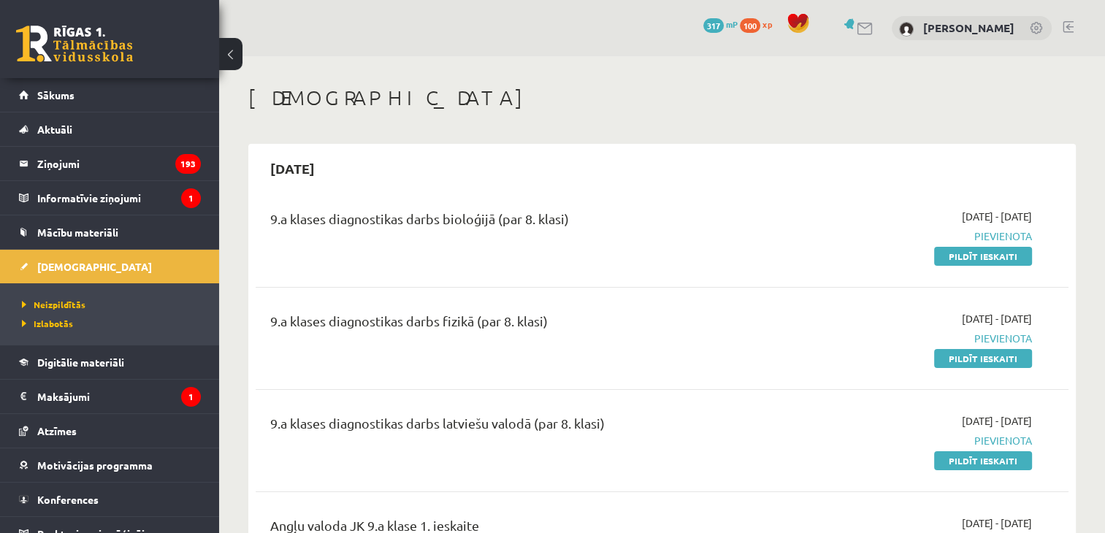
click at [1002, 233] on span "Pievienota" at bounding box center [913, 236] width 240 height 15
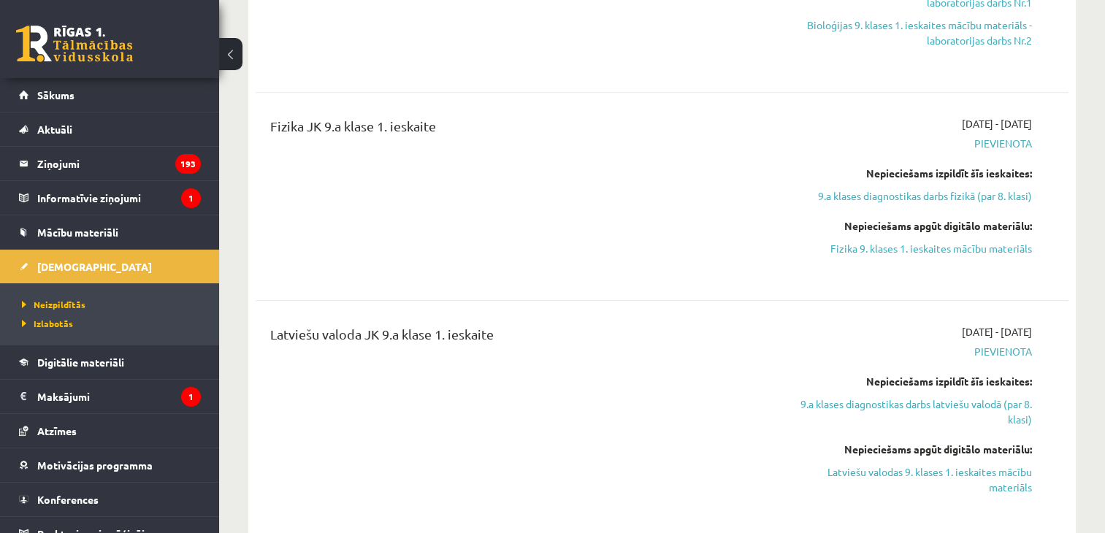
scroll to position [804, 0]
